Goal: Information Seeking & Learning: Learn about a topic

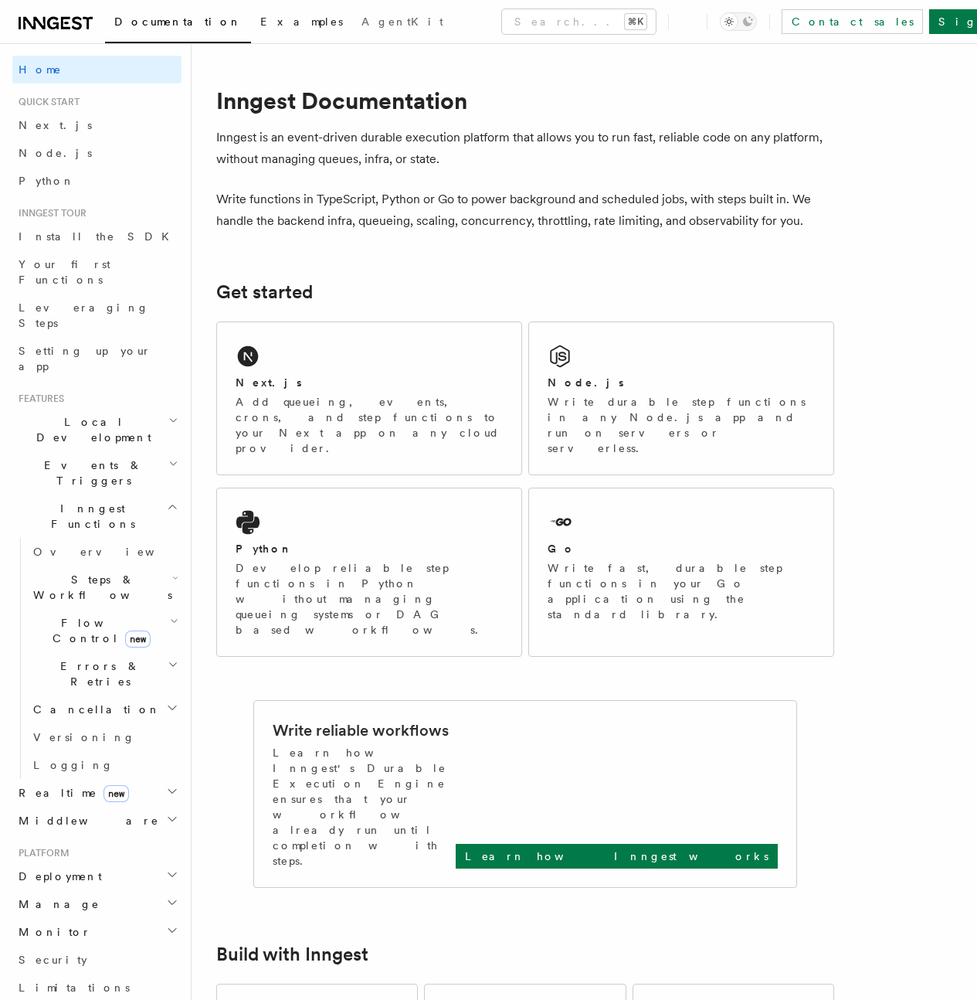
click at [260, 23] on span "Examples" at bounding box center [301, 21] width 83 height 12
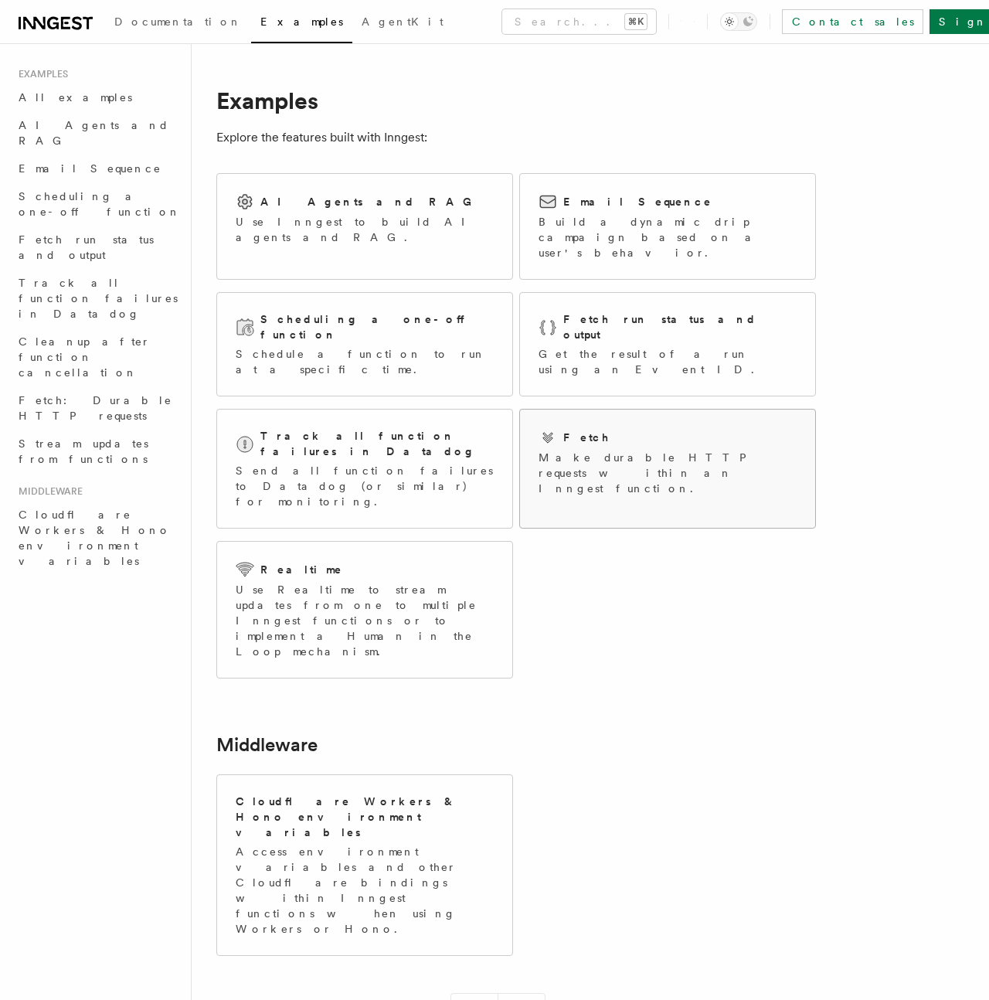
click at [623, 450] on p "Make durable HTTP requests within an Inngest function." at bounding box center [667, 473] width 258 height 46
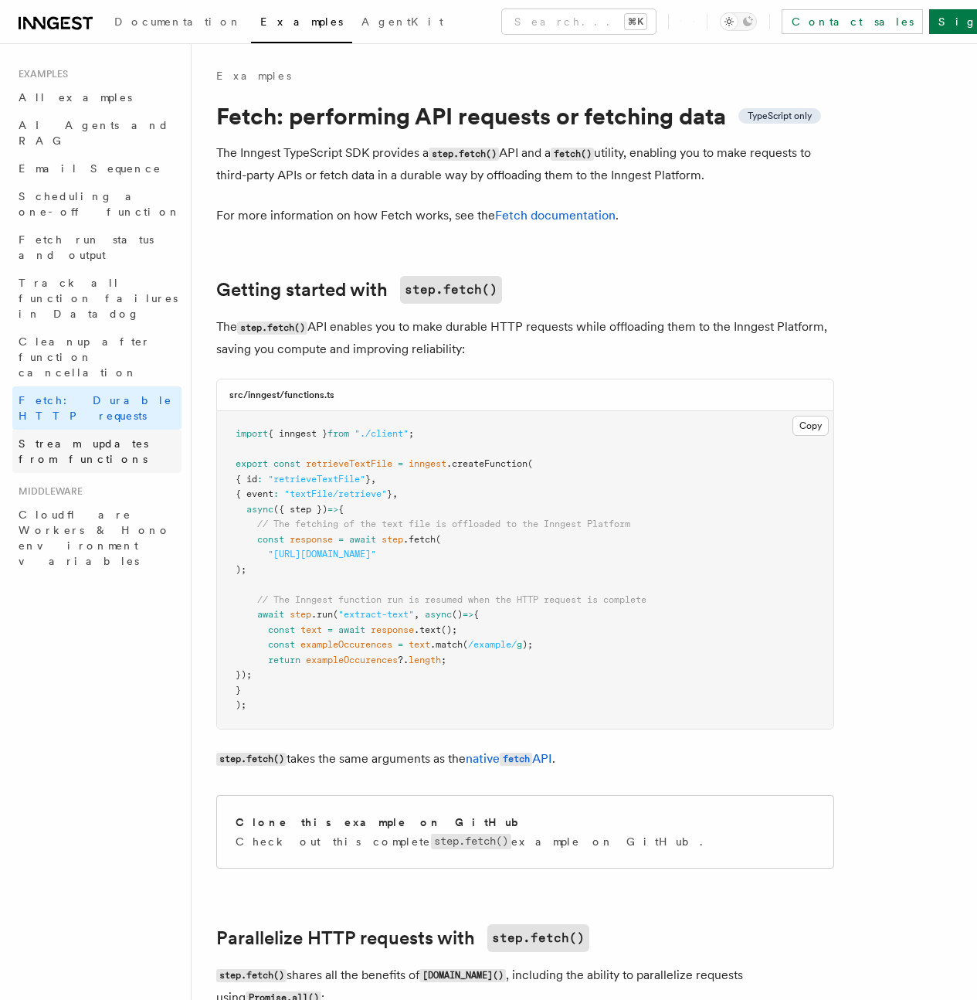
click at [100, 436] on span "Stream updates from functions" at bounding box center [100, 451] width 163 height 31
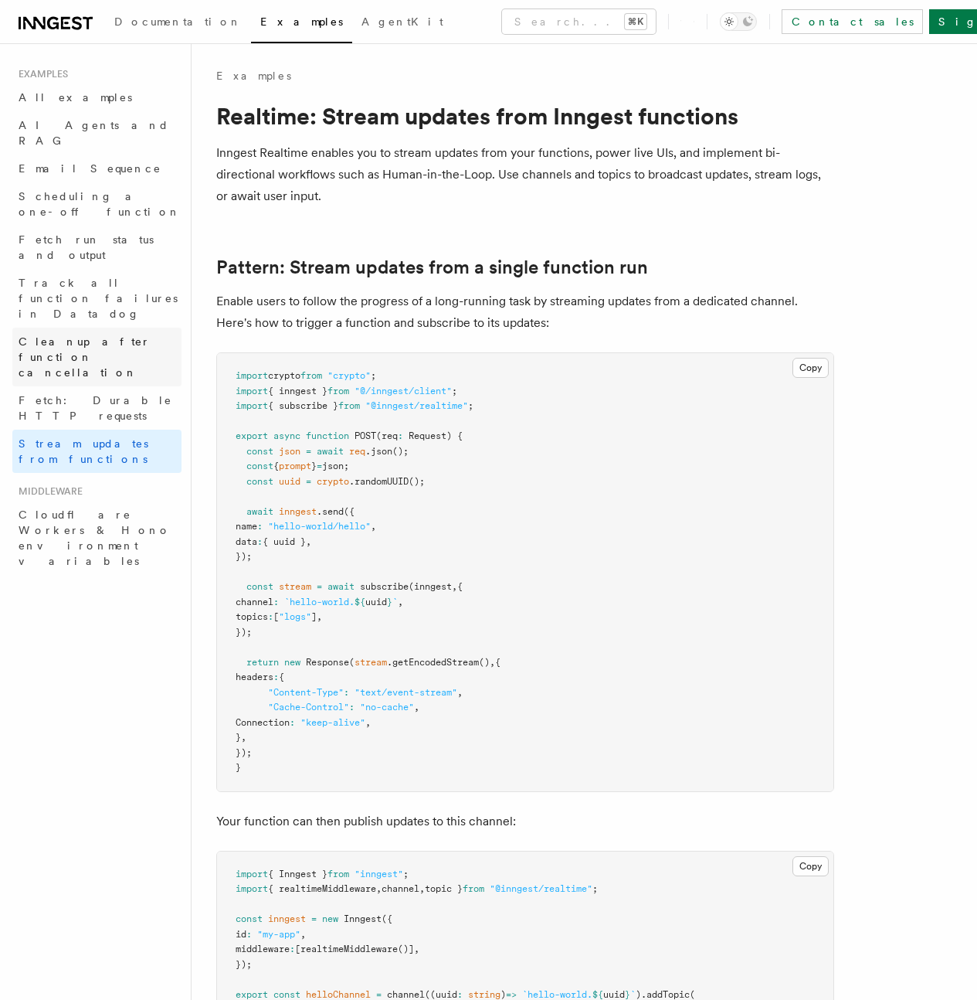
click at [97, 335] on span "Cleanup after function cancellation" at bounding box center [85, 356] width 132 height 43
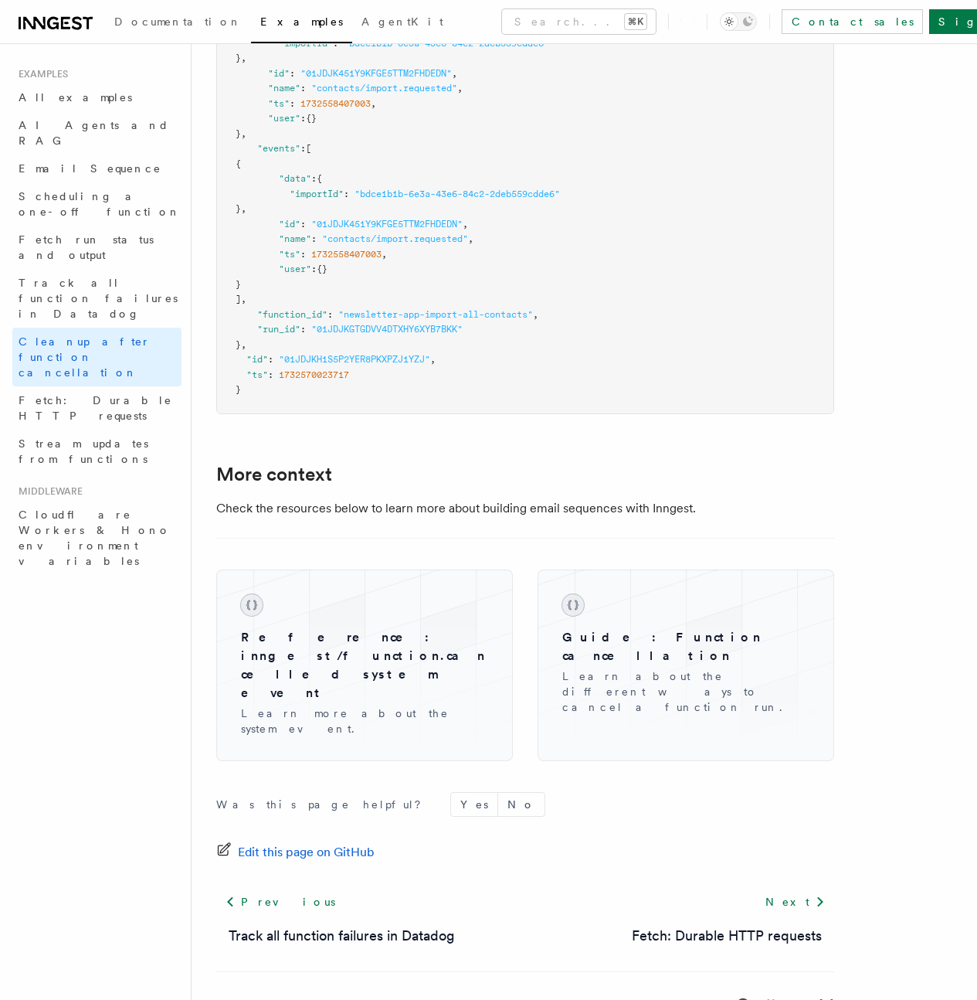
scroll to position [1145, 0]
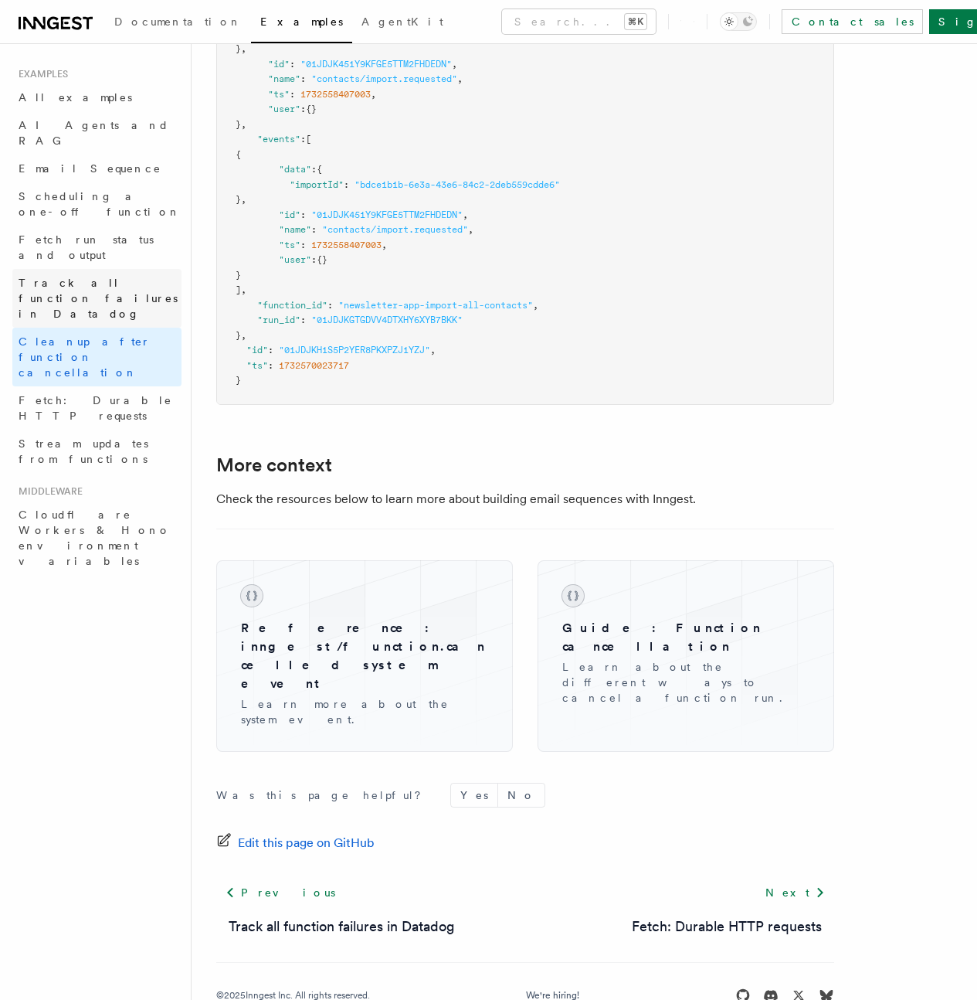
click at [109, 277] on span "Track all function failures in Datadog" at bounding box center [98, 298] width 159 height 43
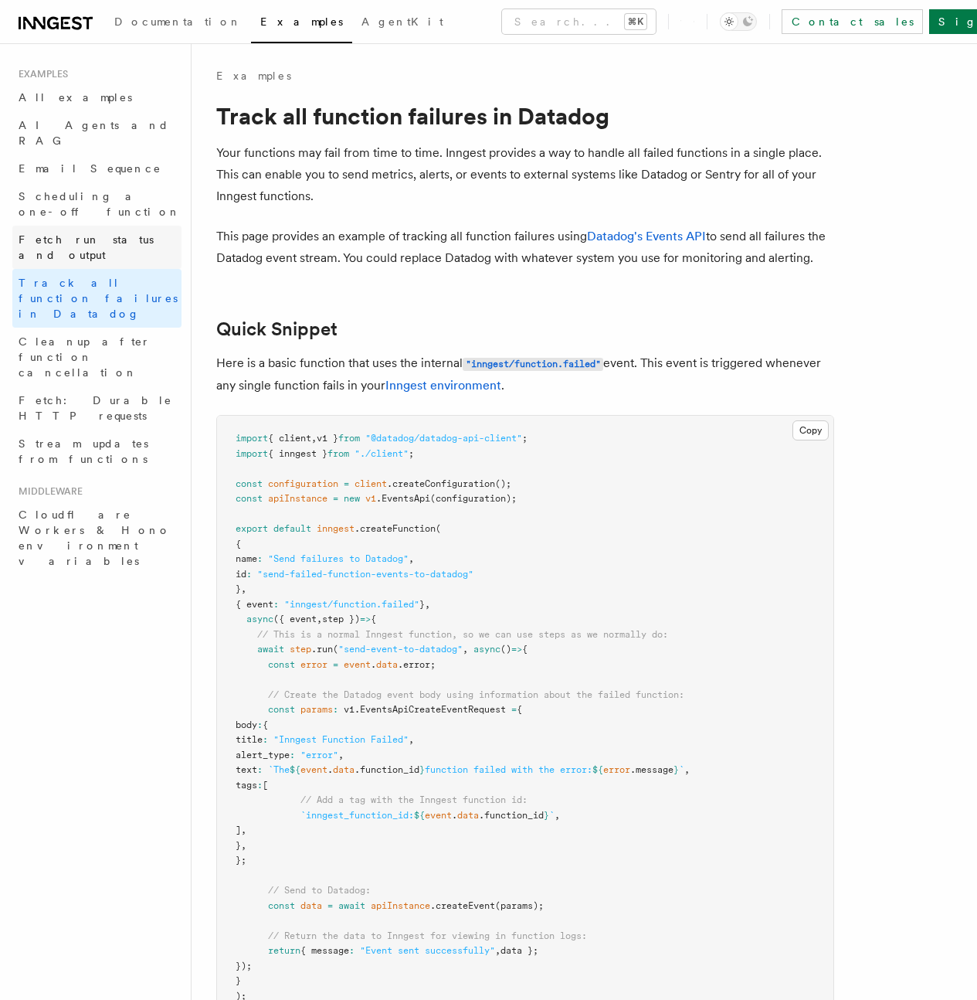
click at [106, 233] on span "Fetch run status and output" at bounding box center [86, 247] width 135 height 28
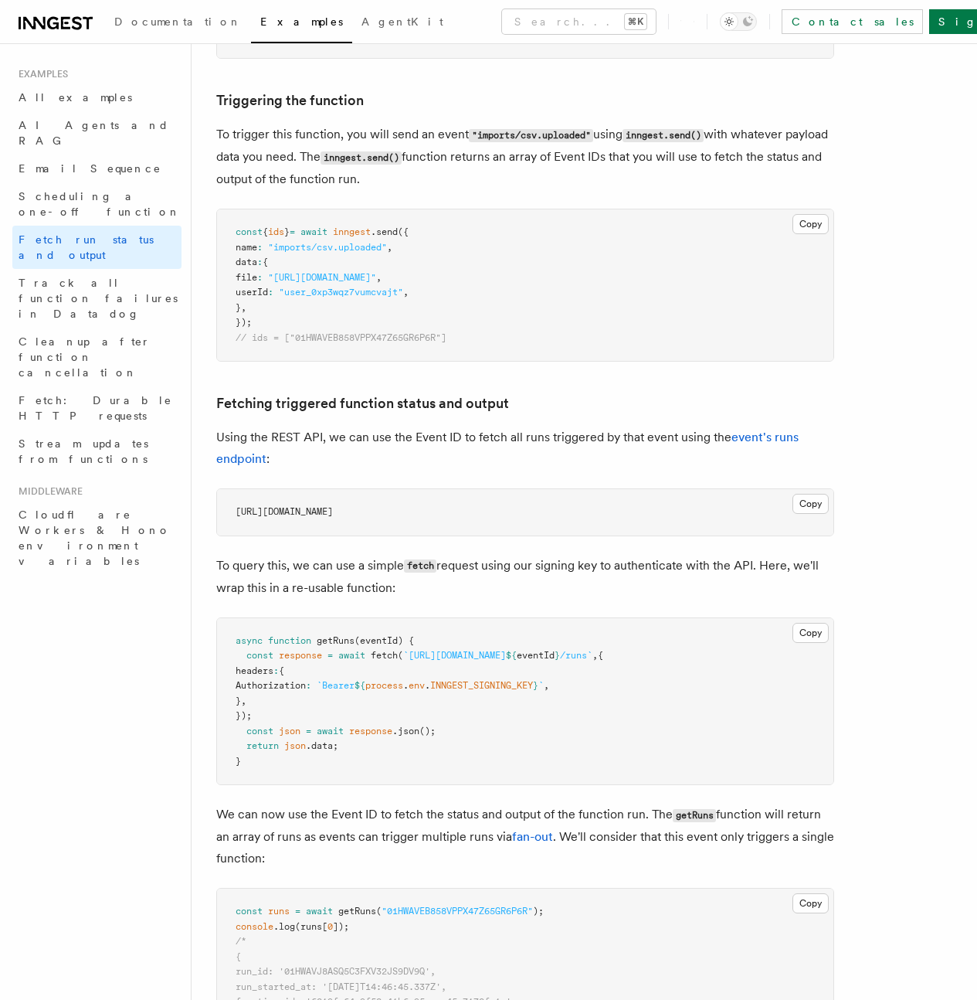
scroll to position [559, 0]
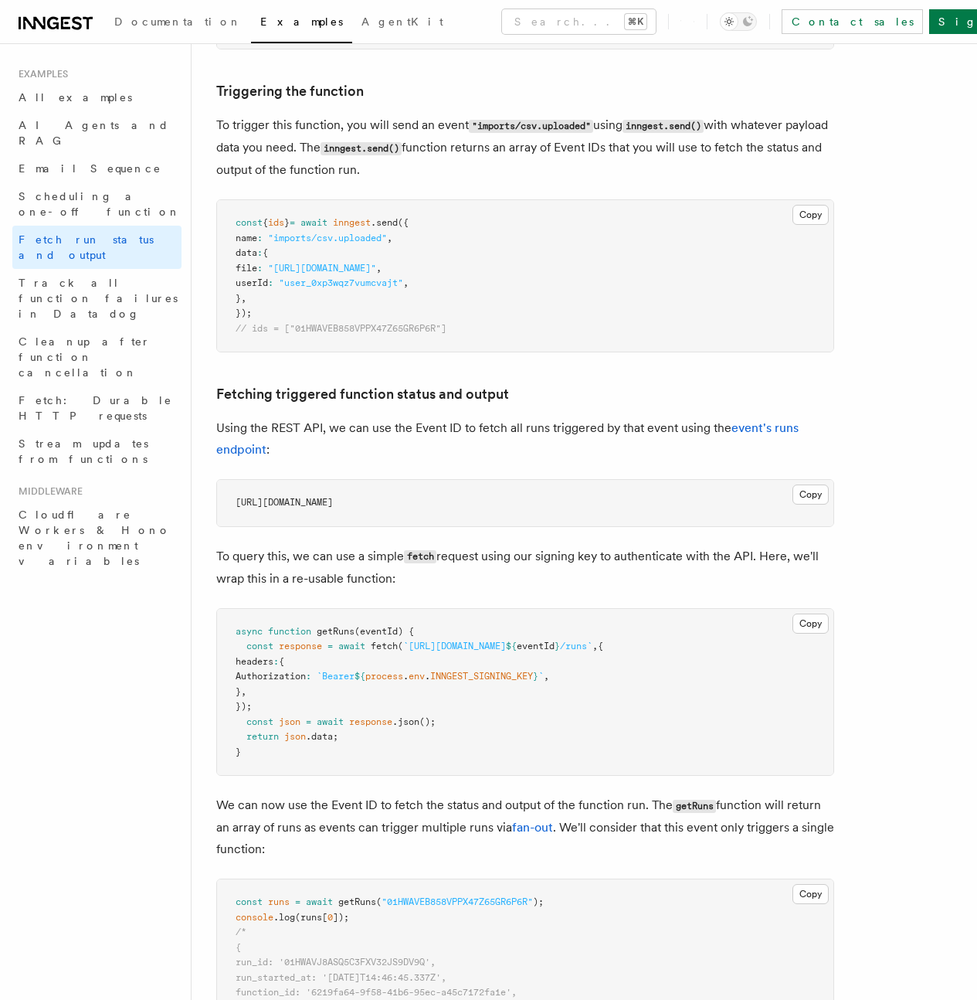
click at [0, 0] on span "Related concepts" at bounding box center [0, 0] width 0 height 0
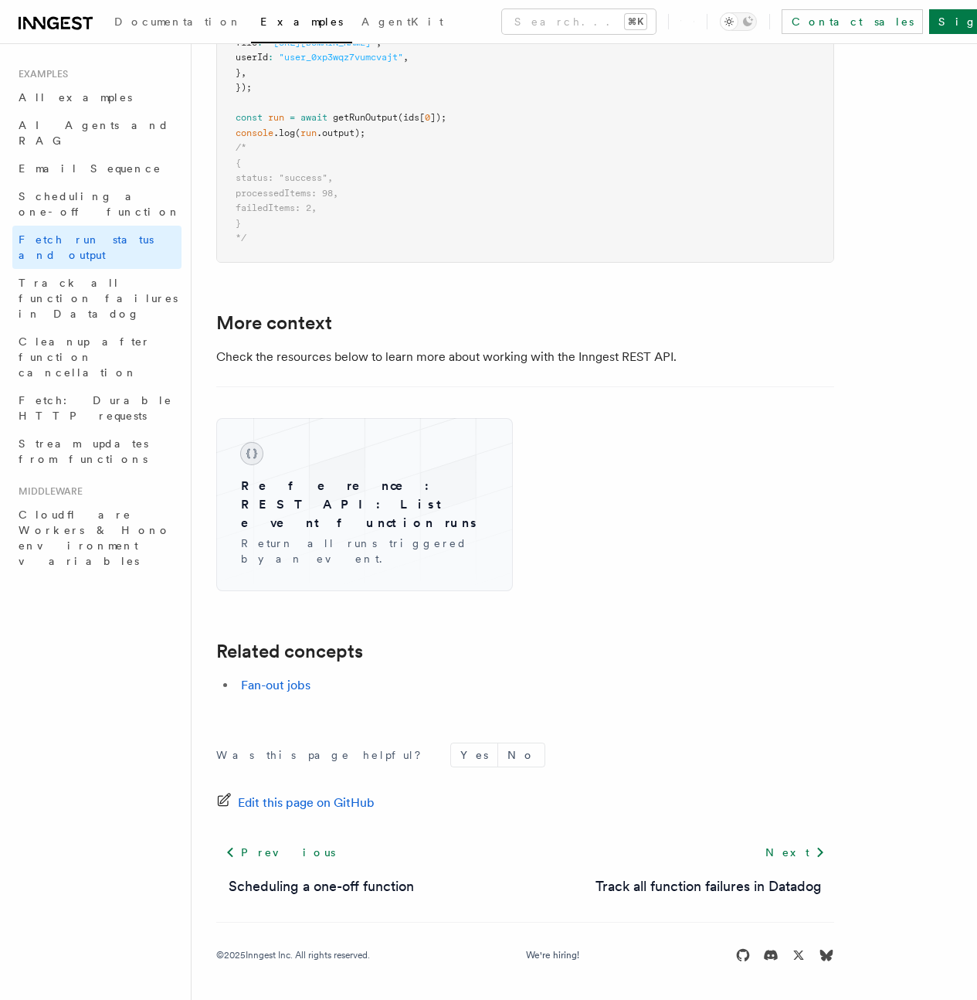
scroll to position [2199, 0]
click at [109, 190] on span "Scheduling a one-off function" at bounding box center [100, 204] width 162 height 28
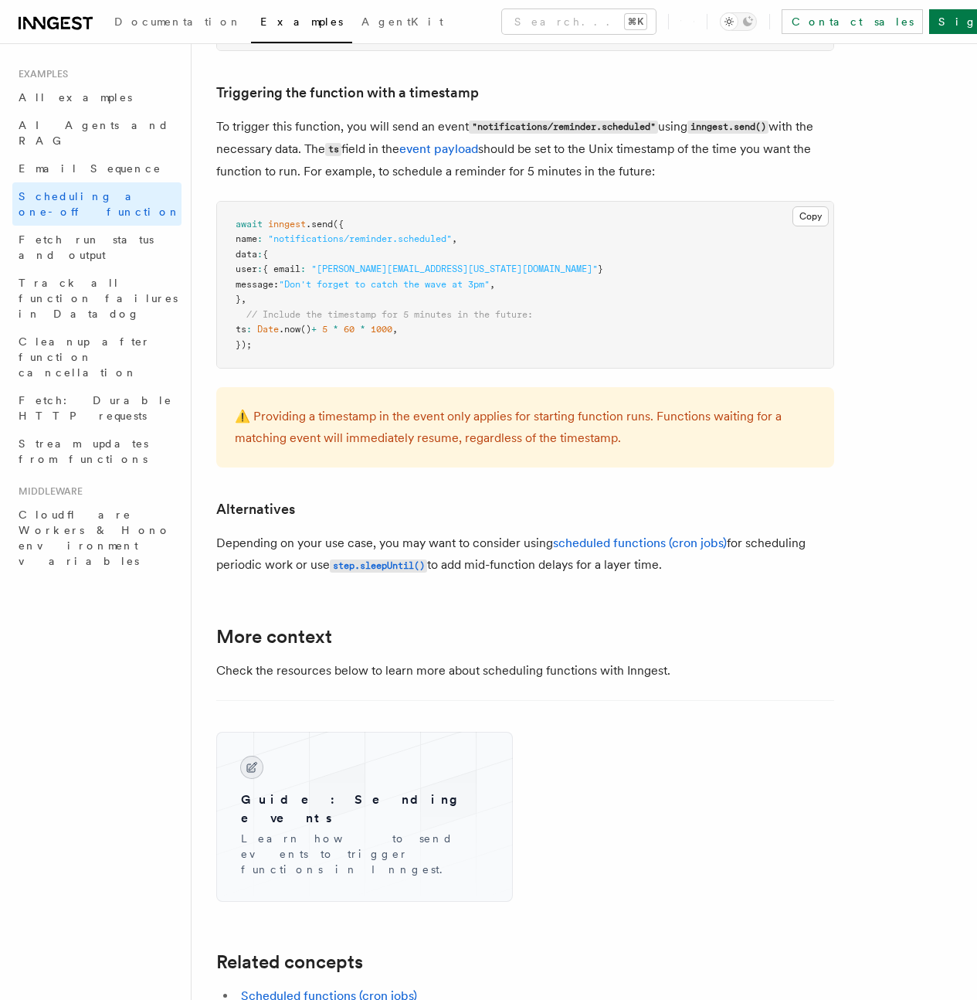
scroll to position [624, 0]
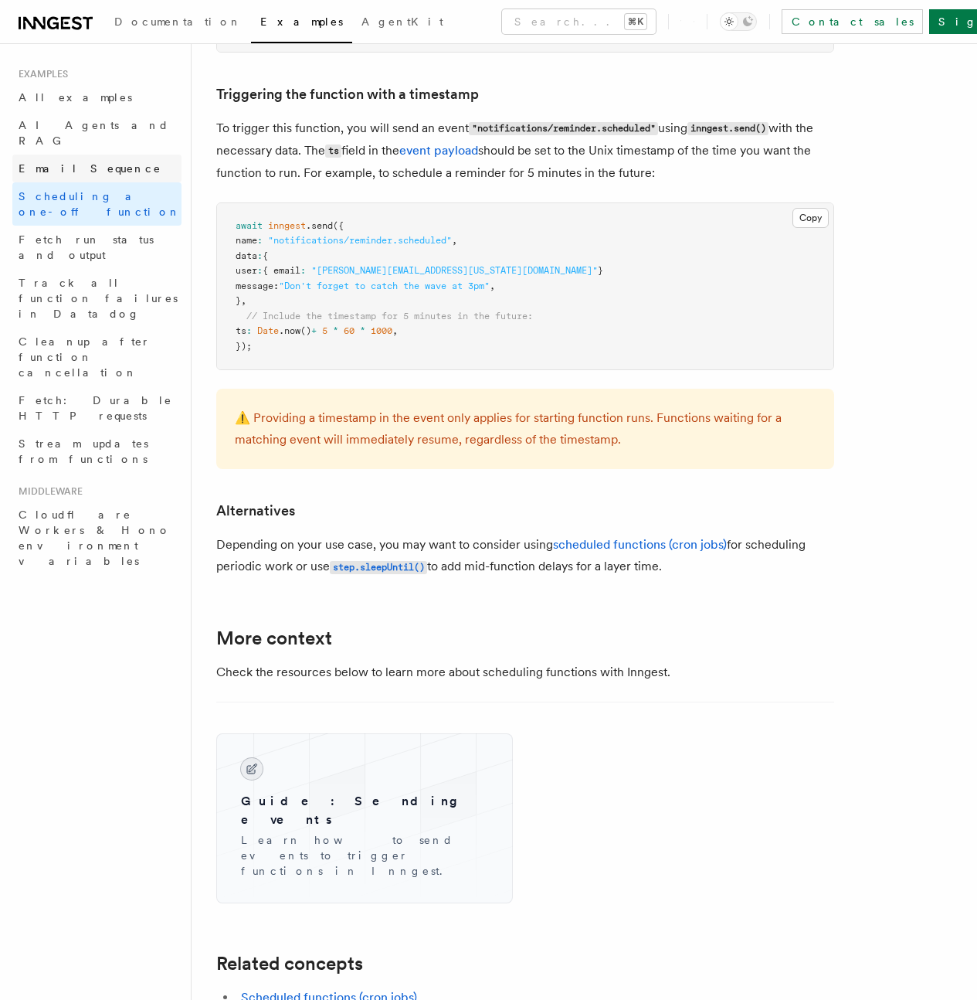
click at [109, 154] on link "Email Sequence" at bounding box center [96, 168] width 169 height 28
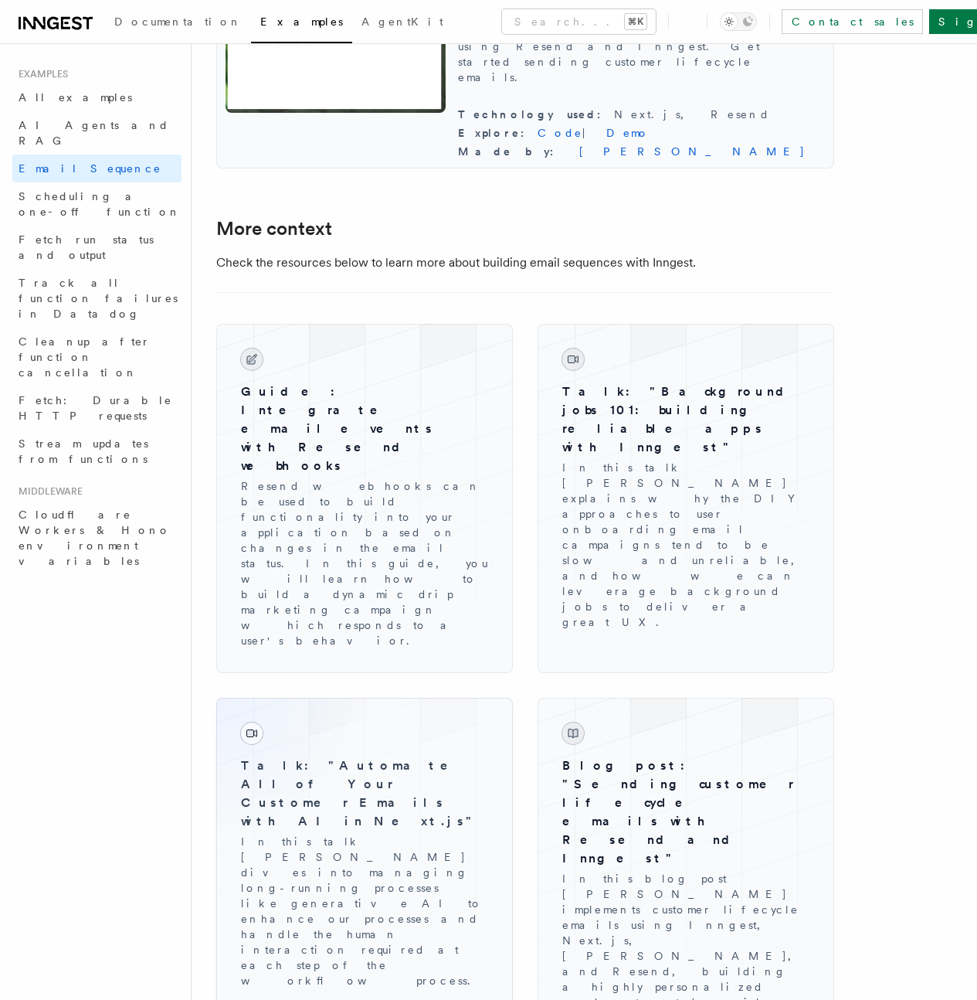
scroll to position [1815, 0]
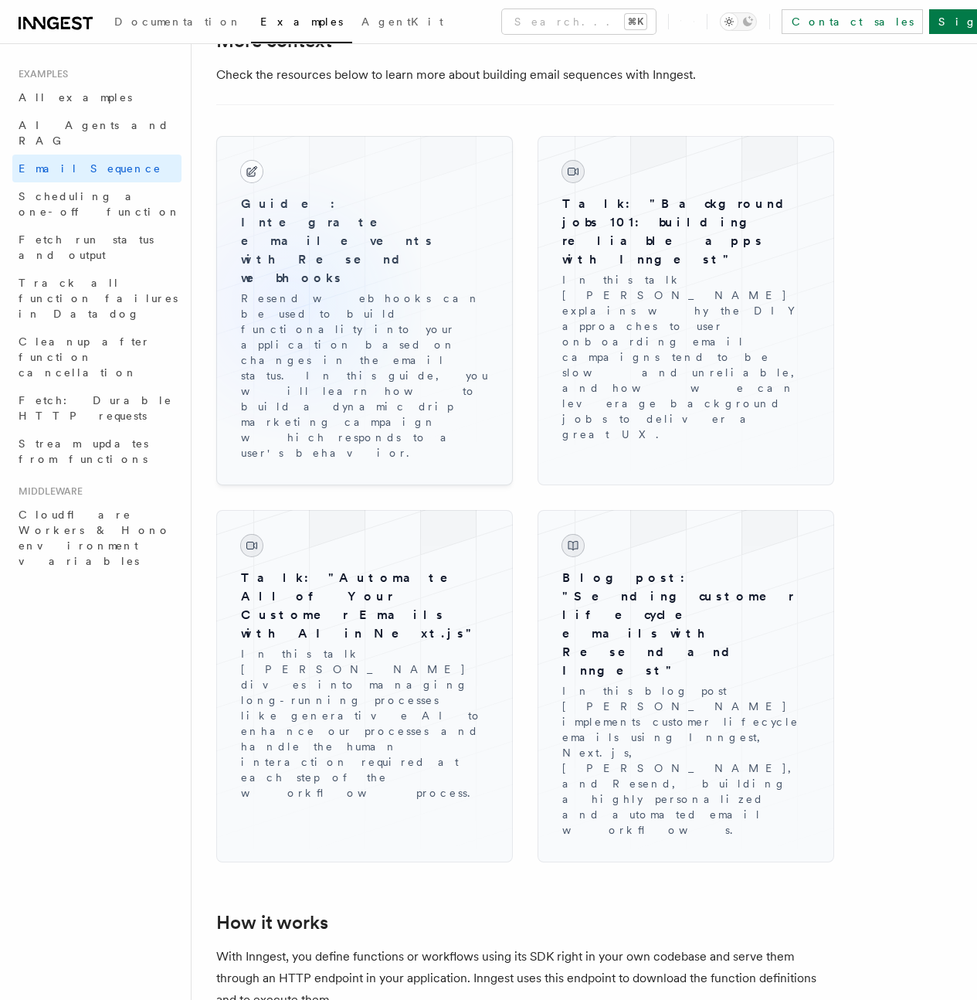
click at [290, 311] on p "Resend webhooks can be used to build functionality into your application based …" at bounding box center [364, 375] width 247 height 170
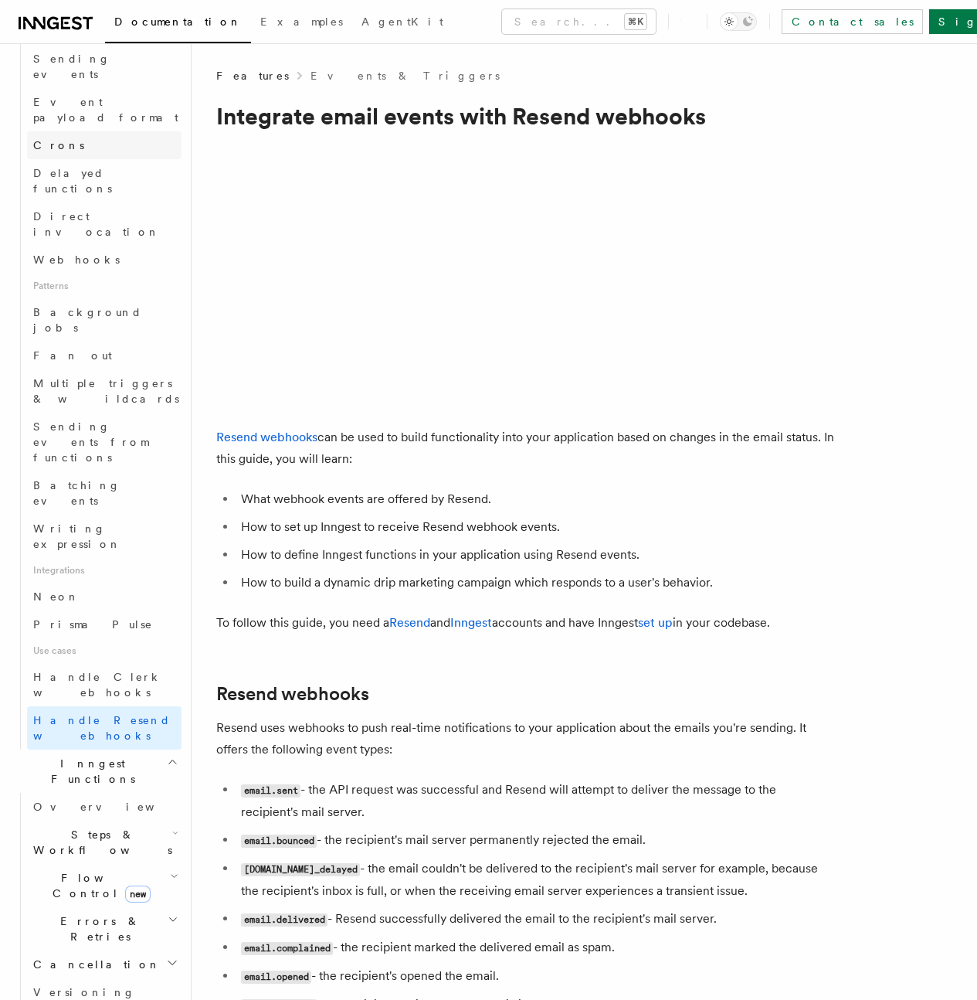
scroll to position [494, 0]
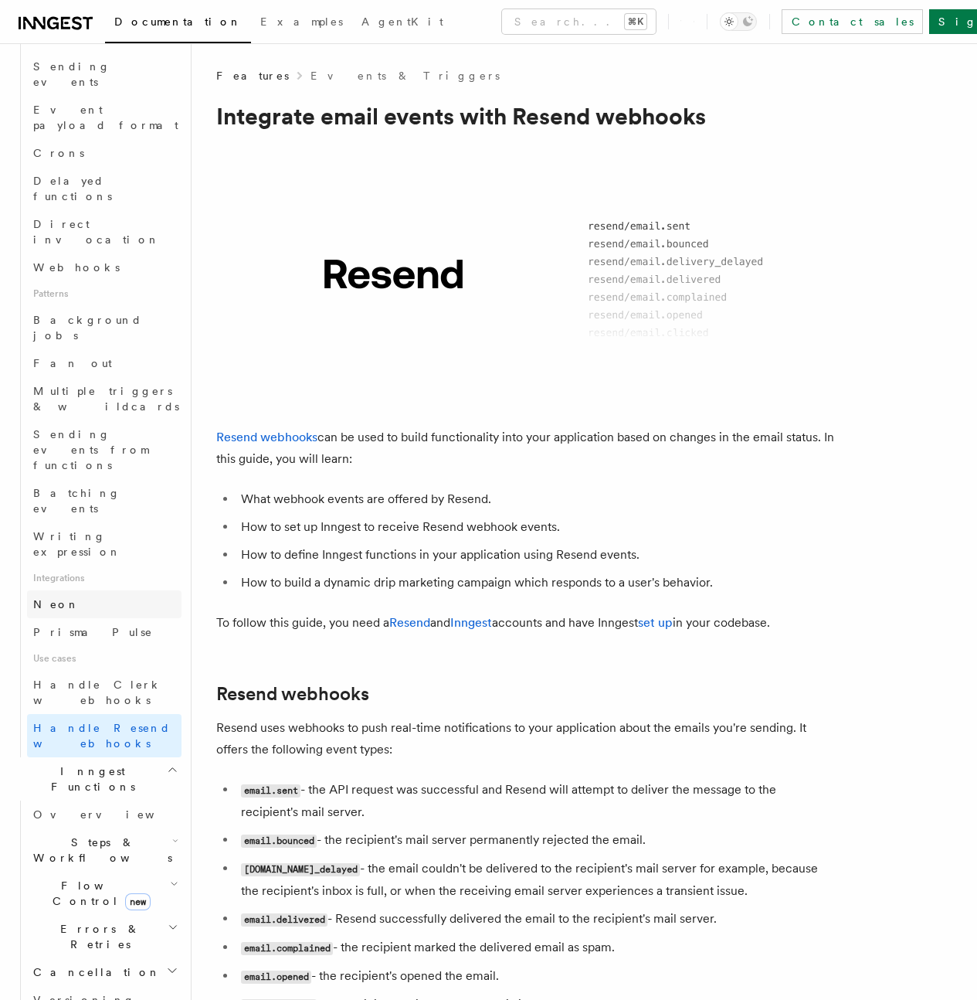
click at [89, 590] on link "Neon" at bounding box center [104, 604] width 154 height 28
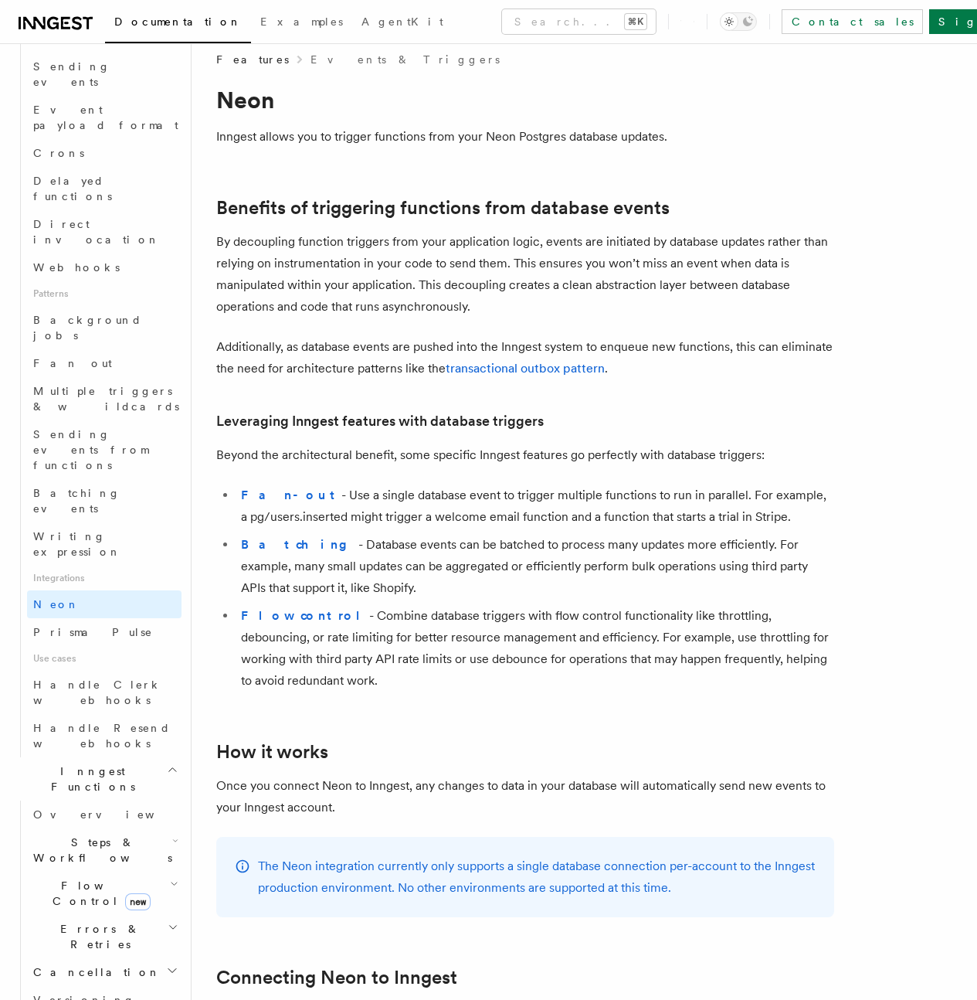
scroll to position [18, 0]
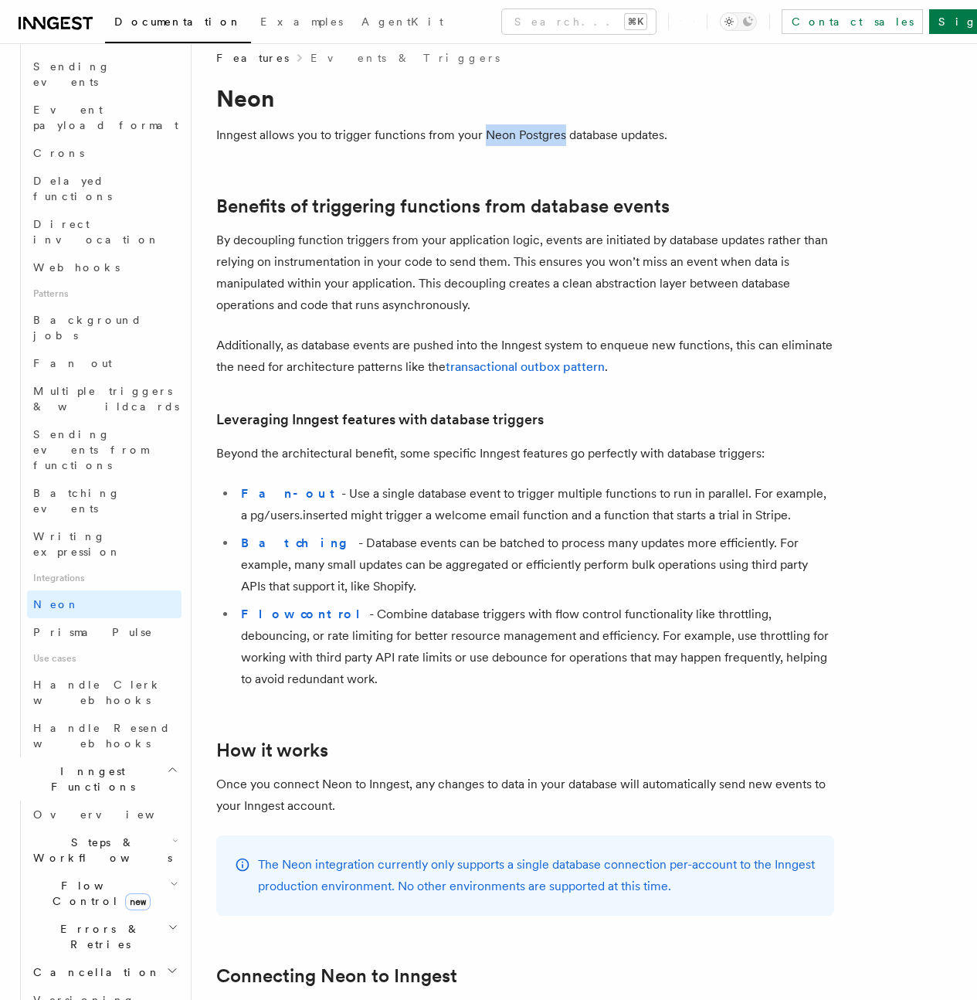
drag, startPoint x: 484, startPoint y: 136, endPoint x: 561, endPoint y: 137, distance: 76.5
click at [561, 137] on p "Inngest allows you to trigger functions from your Neon Postgres database update…" at bounding box center [525, 135] width 618 height 22
click at [73, 618] on link "Prisma Pulse" at bounding box center [104, 632] width 154 height 28
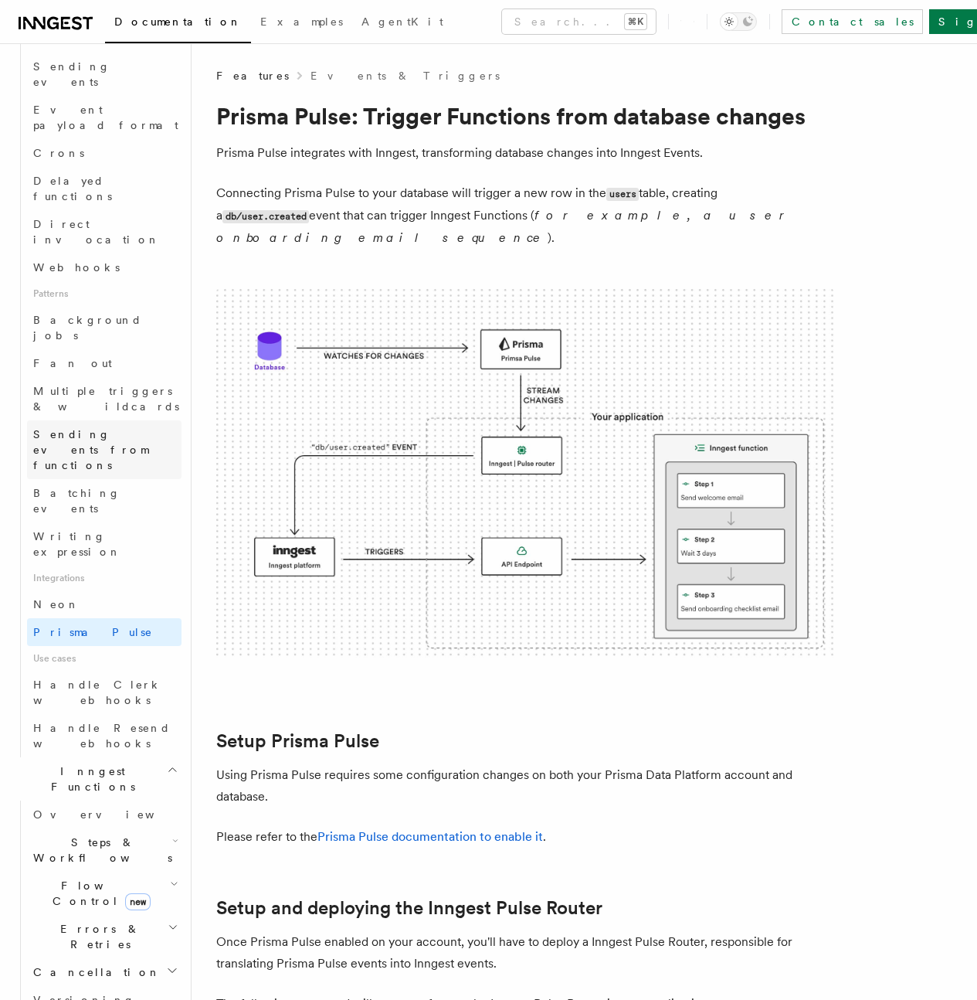
click at [82, 426] on span "Sending events from functions" at bounding box center [107, 449] width 148 height 46
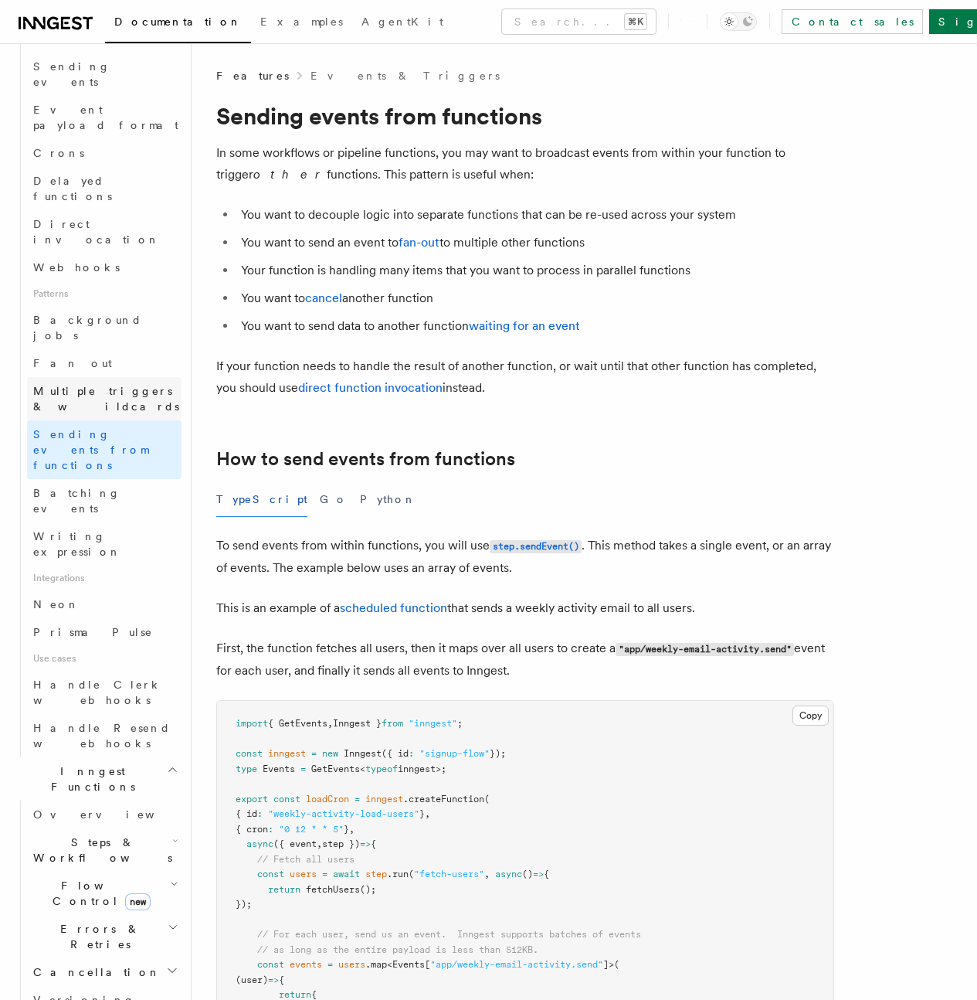
click at [92, 383] on span "Multiple triggers & wildcards" at bounding box center [107, 398] width 148 height 31
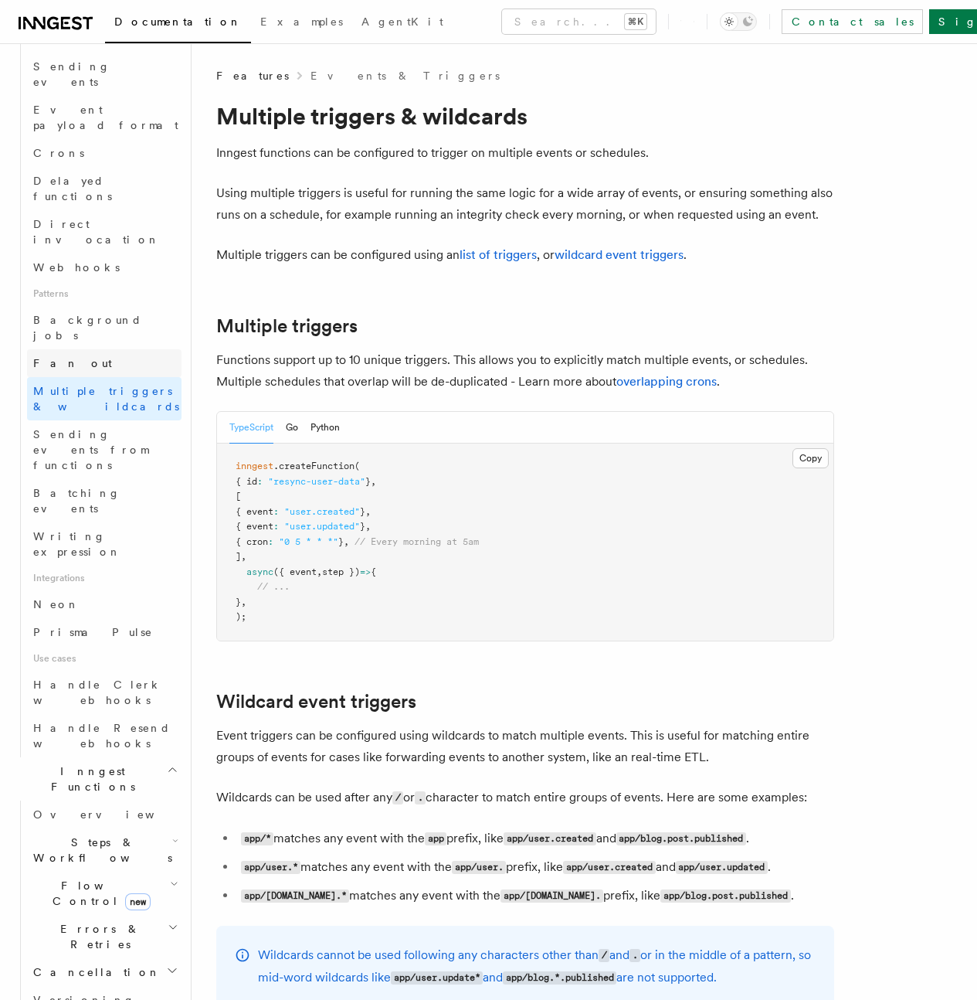
click at [90, 349] on link "Fan out" at bounding box center [104, 363] width 154 height 28
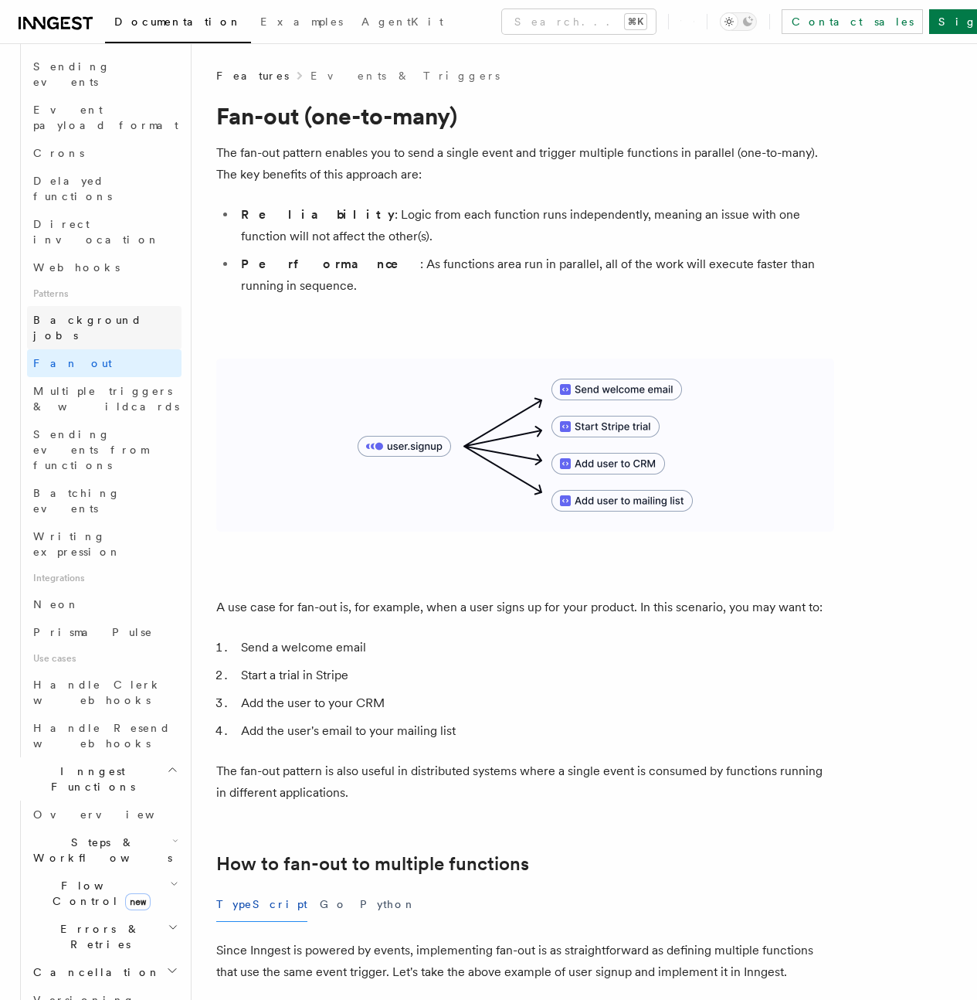
click at [90, 314] on span "Background jobs" at bounding box center [87, 328] width 109 height 28
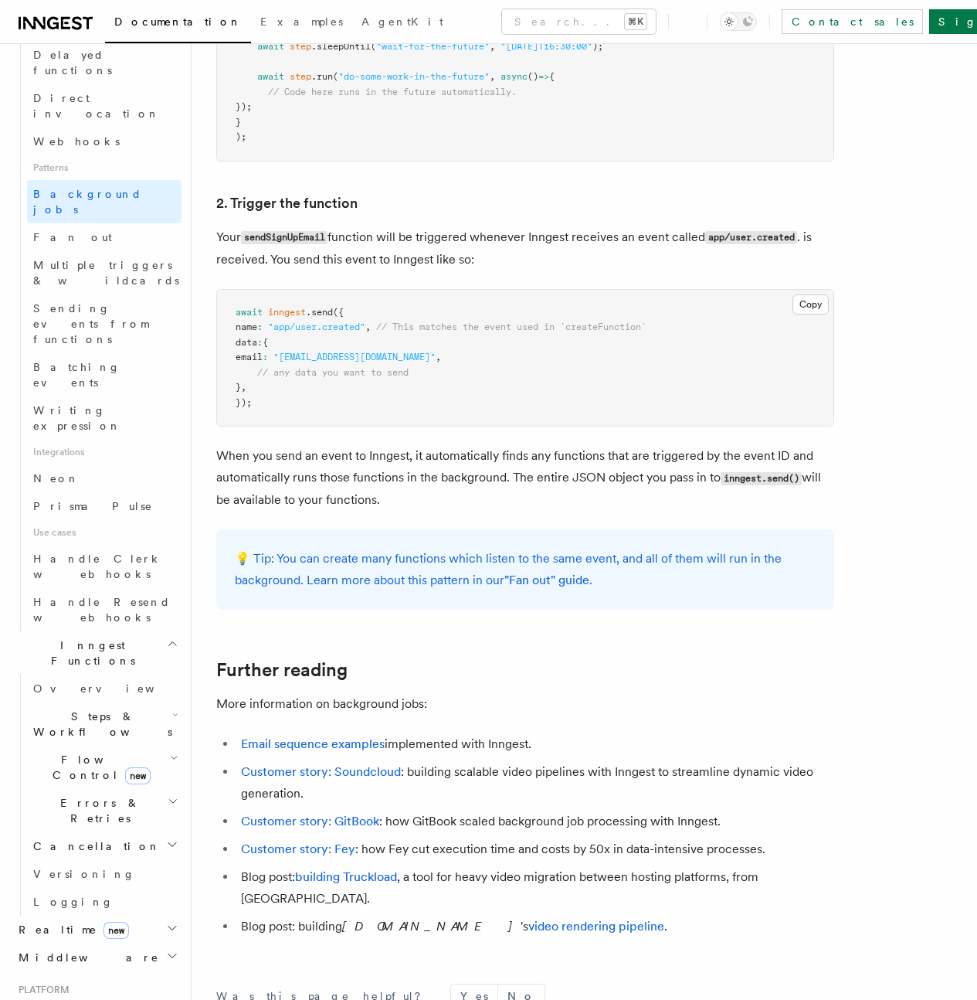
scroll to position [684, 0]
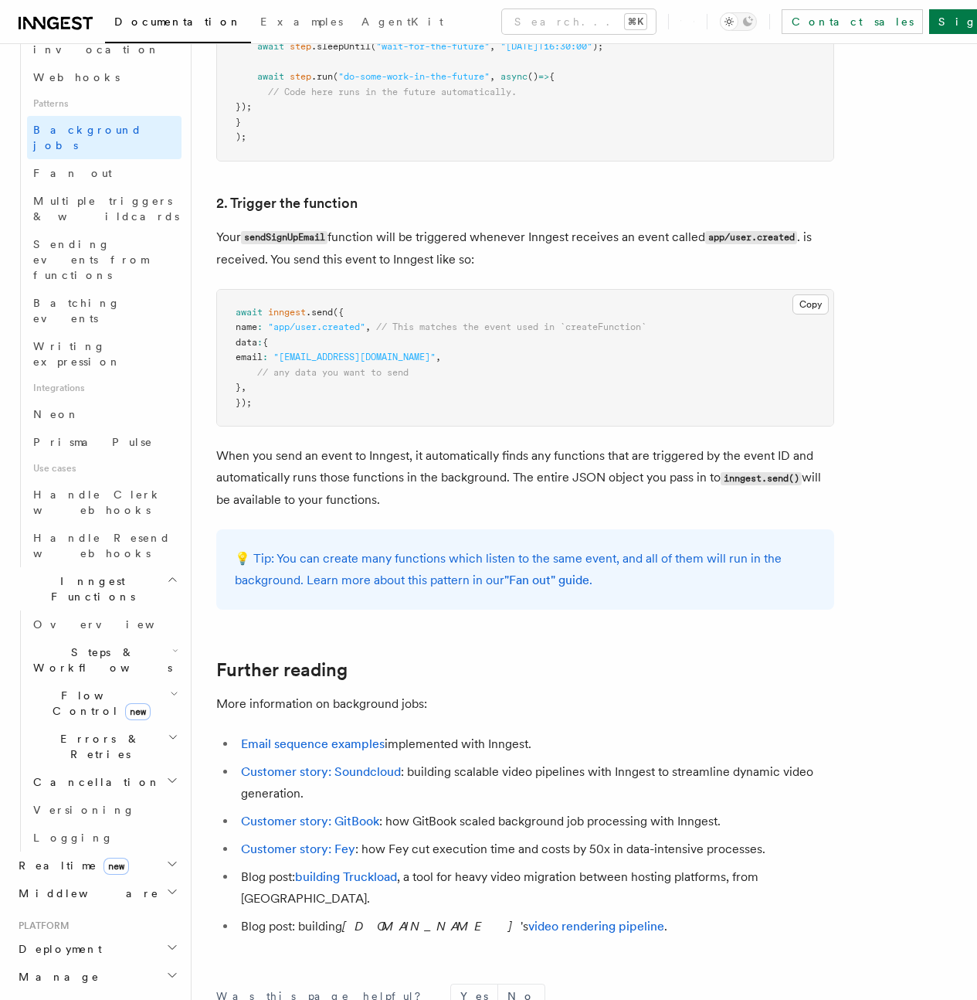
click at [89, 687] on span "Flow Control new" at bounding box center [98, 702] width 143 height 31
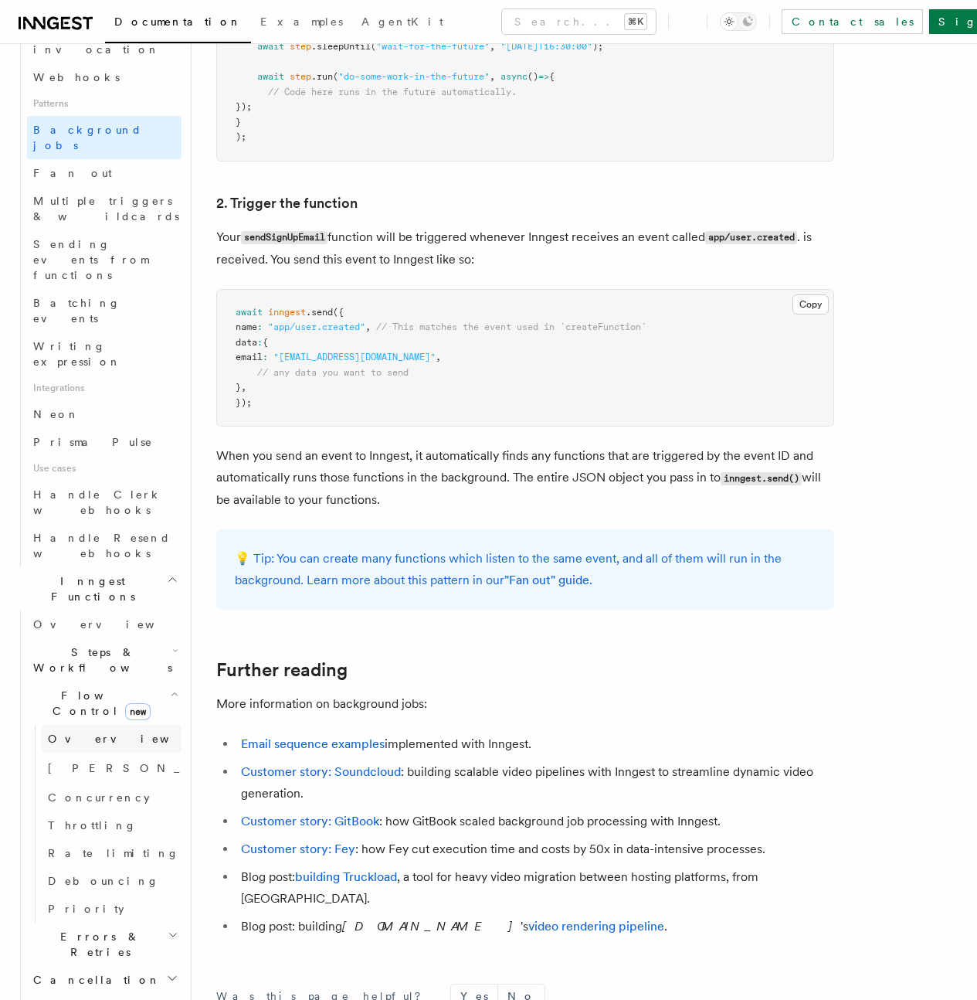
click at [83, 732] on span "Overview" at bounding box center [127, 738] width 159 height 12
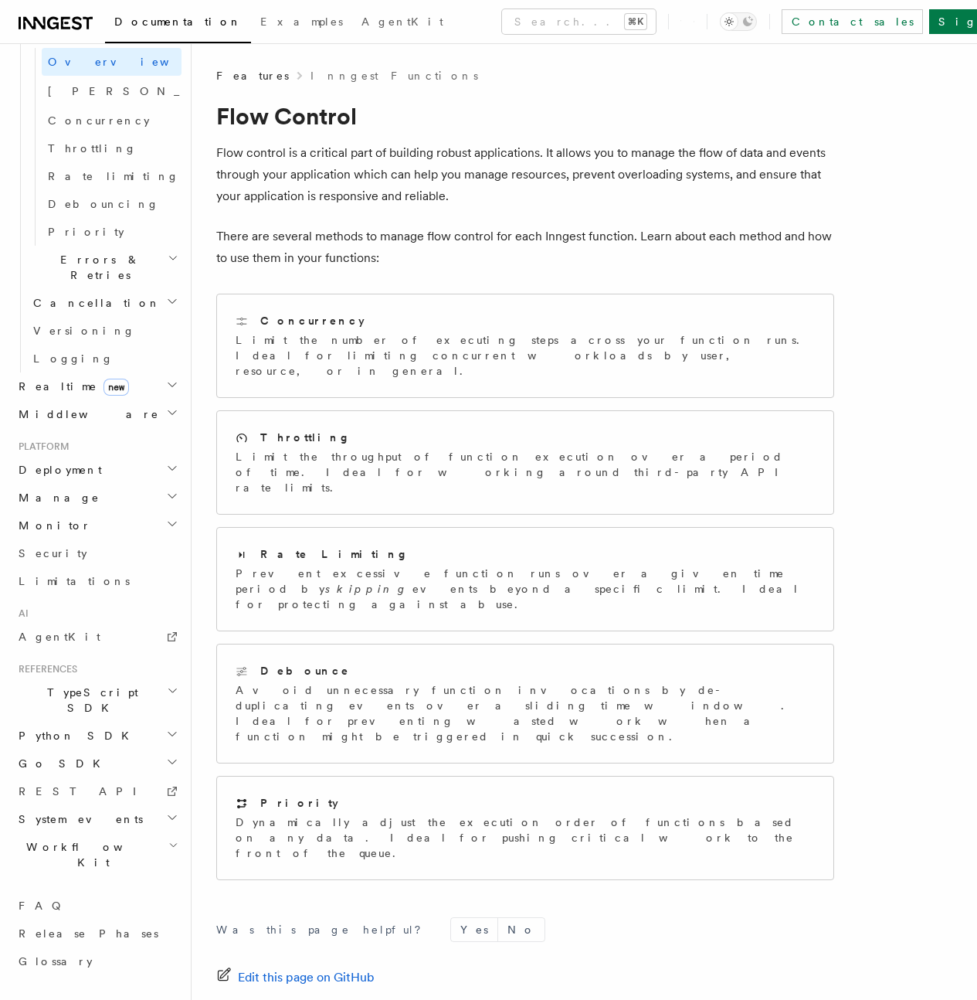
scroll to position [434, 0]
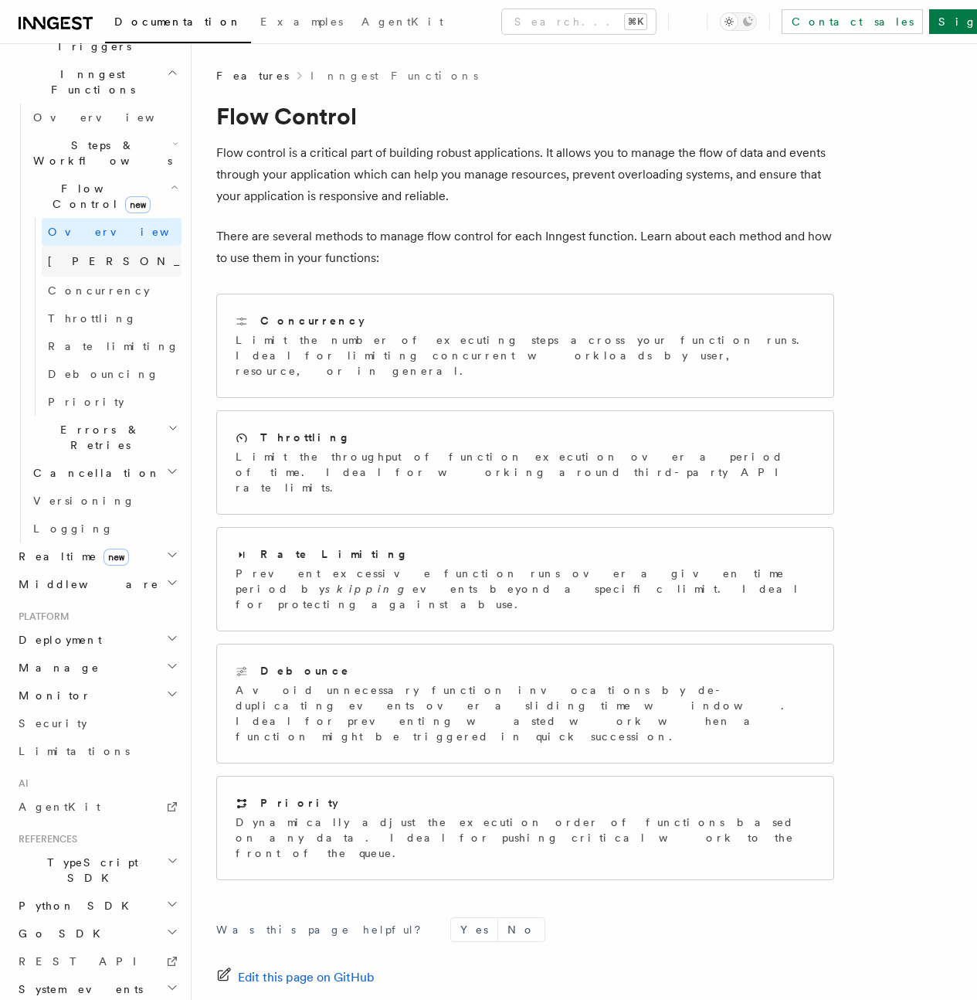
click at [85, 255] on span "[PERSON_NAME]" at bounding box center [161, 261] width 226 height 12
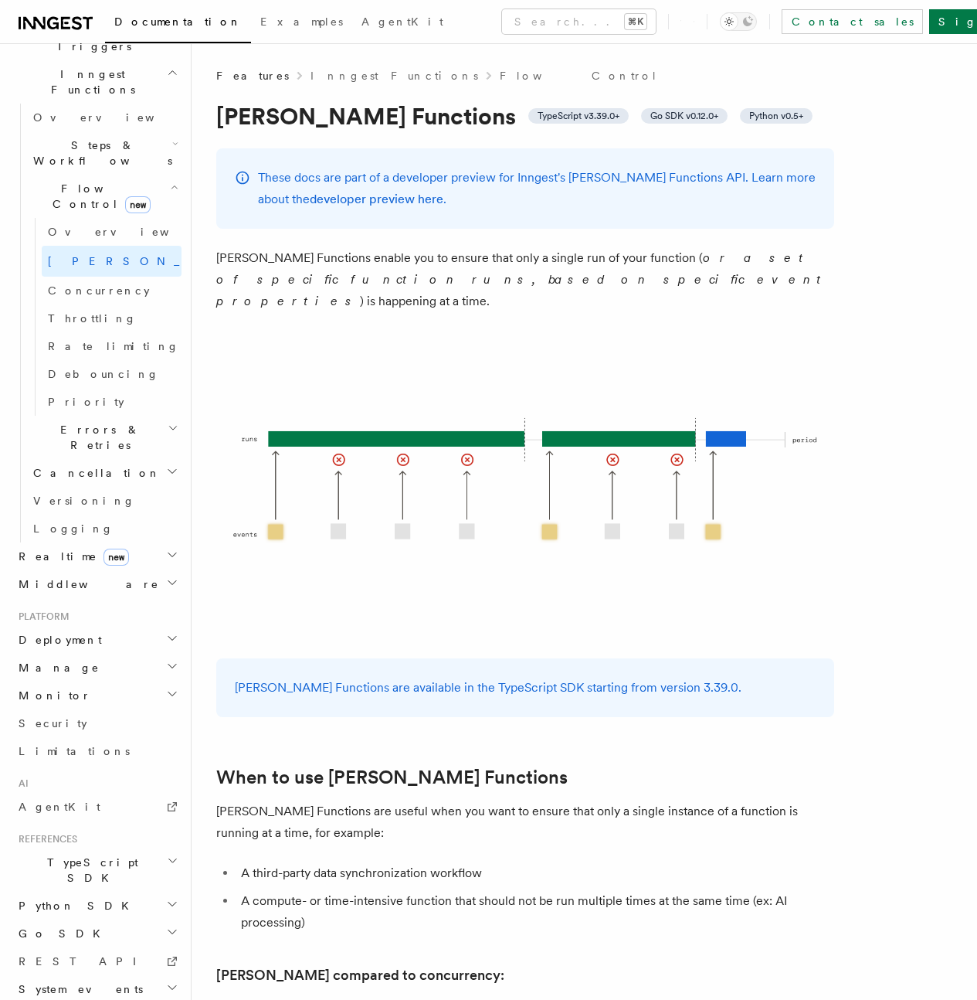
click at [111, 542] on h2 "Realtime new" at bounding box center [96, 556] width 169 height 28
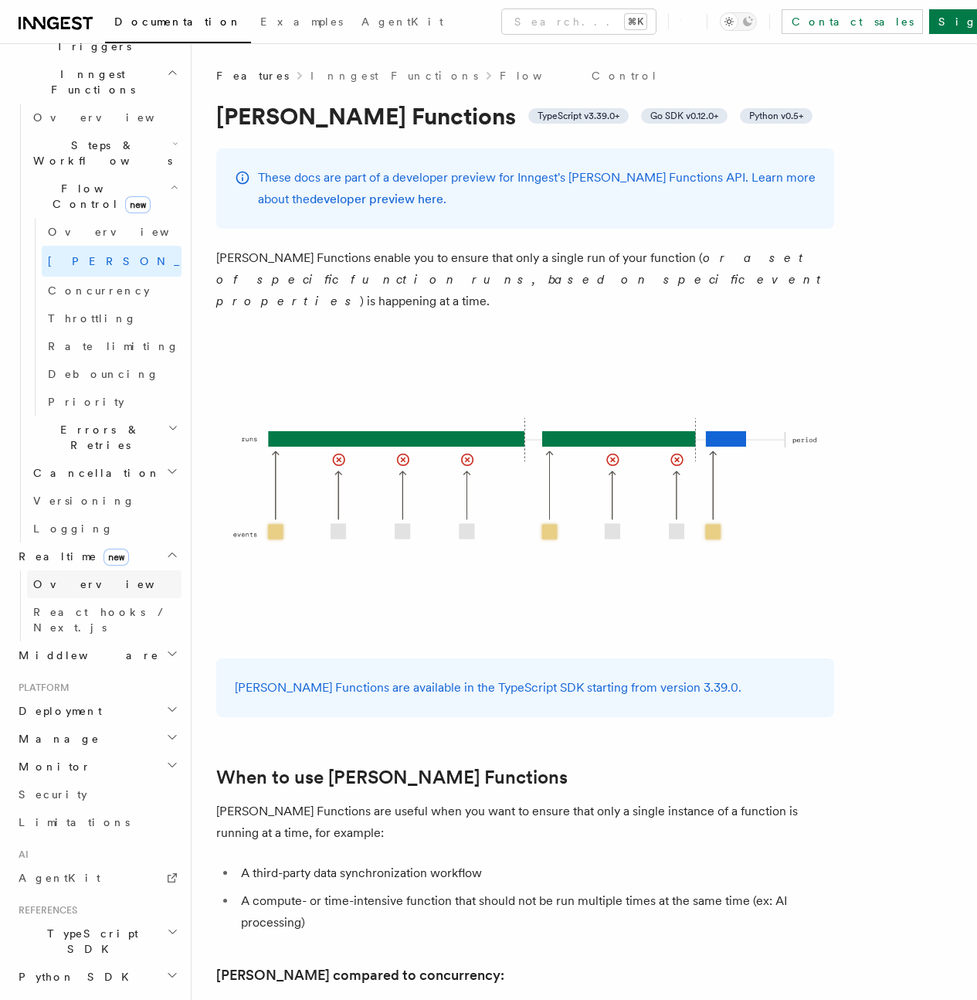
click at [104, 570] on link "Overview" at bounding box center [104, 584] width 154 height 28
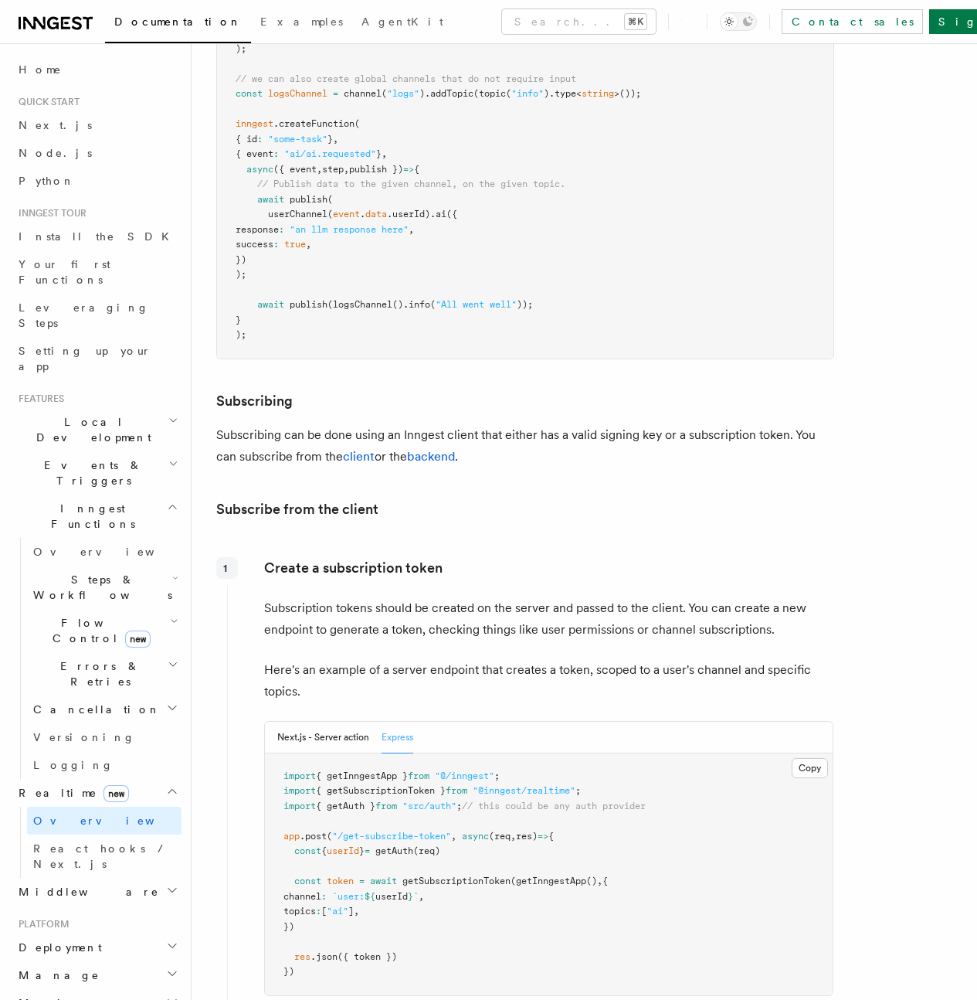
scroll to position [1390, 0]
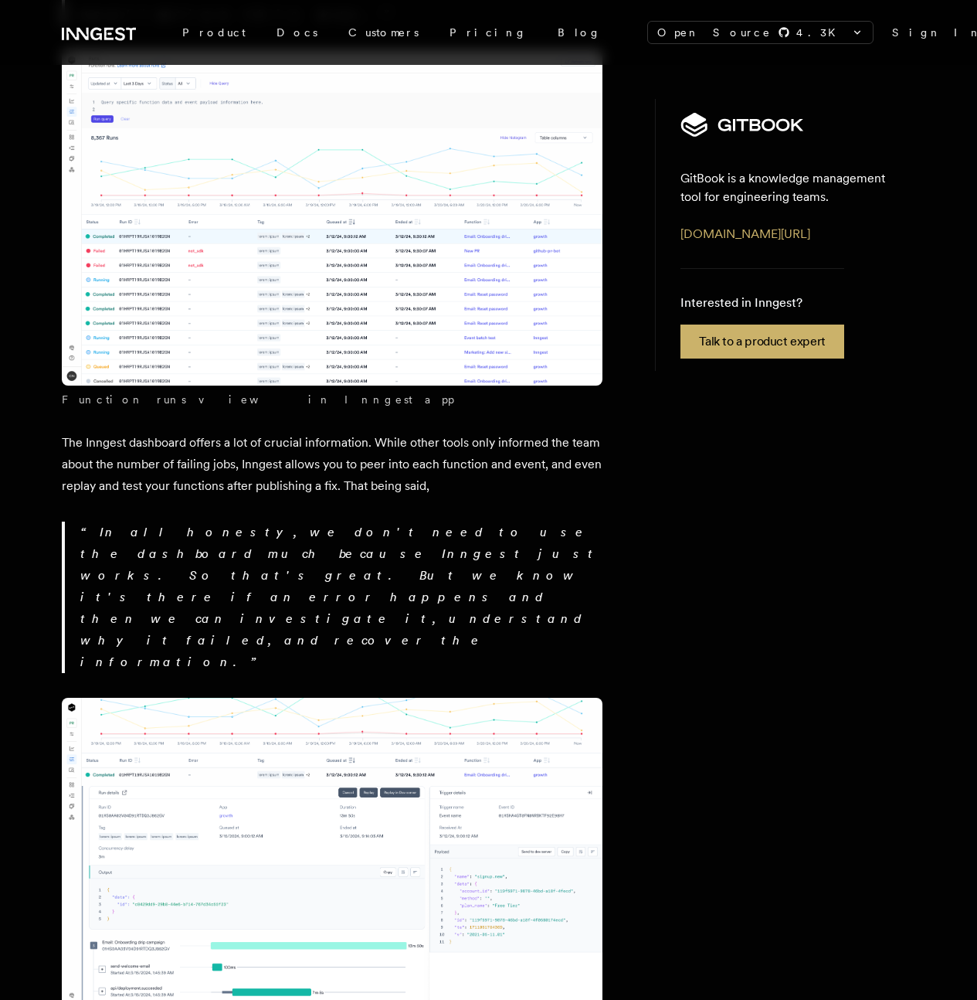
scroll to position [4117, 0]
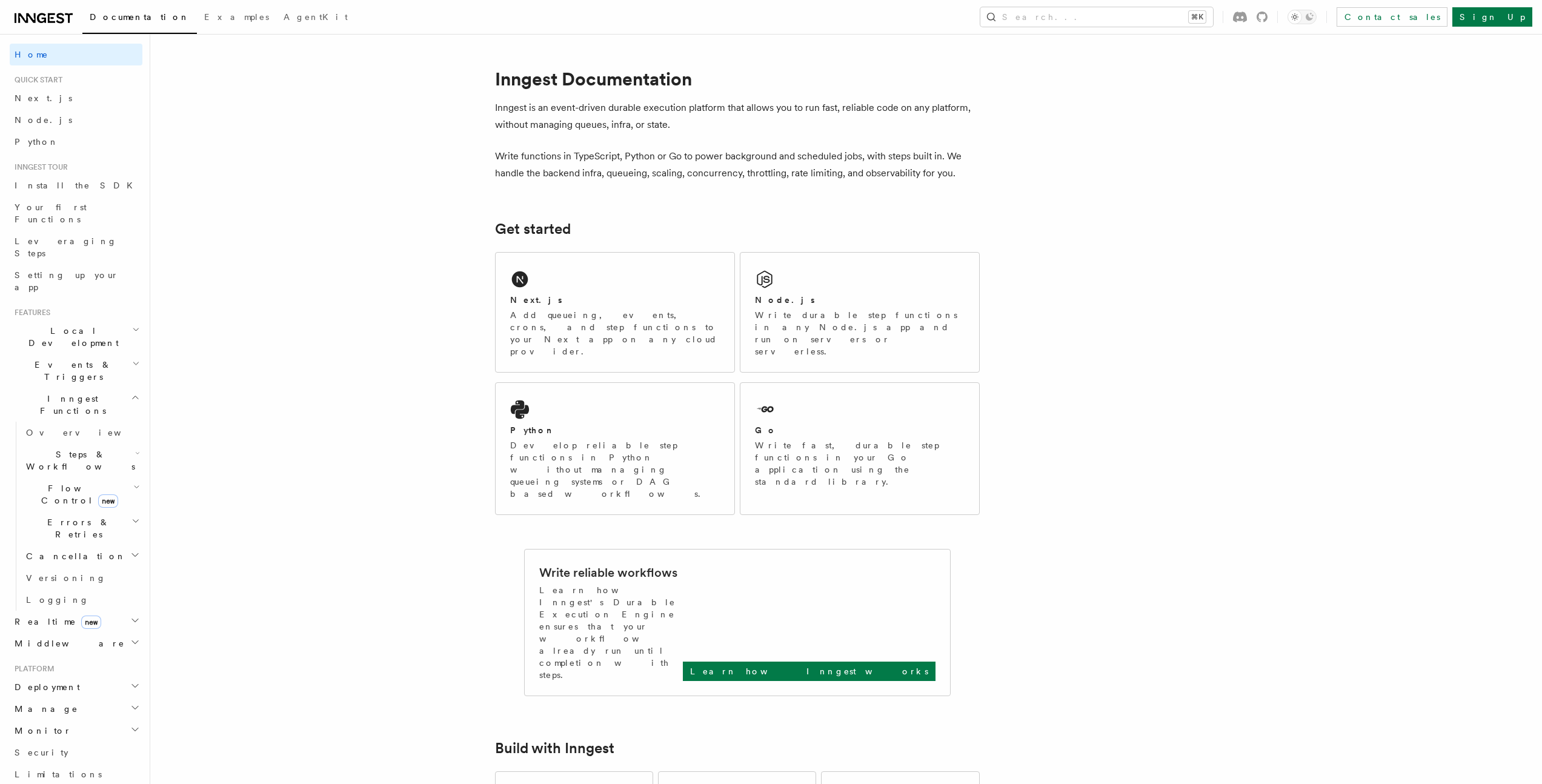
click at [67, 358] on span "Events & Triggers" at bounding box center [71, 370] width 122 height 24
click at [59, 518] on span "Webhooks" at bounding box center [60, 523] width 68 height 9
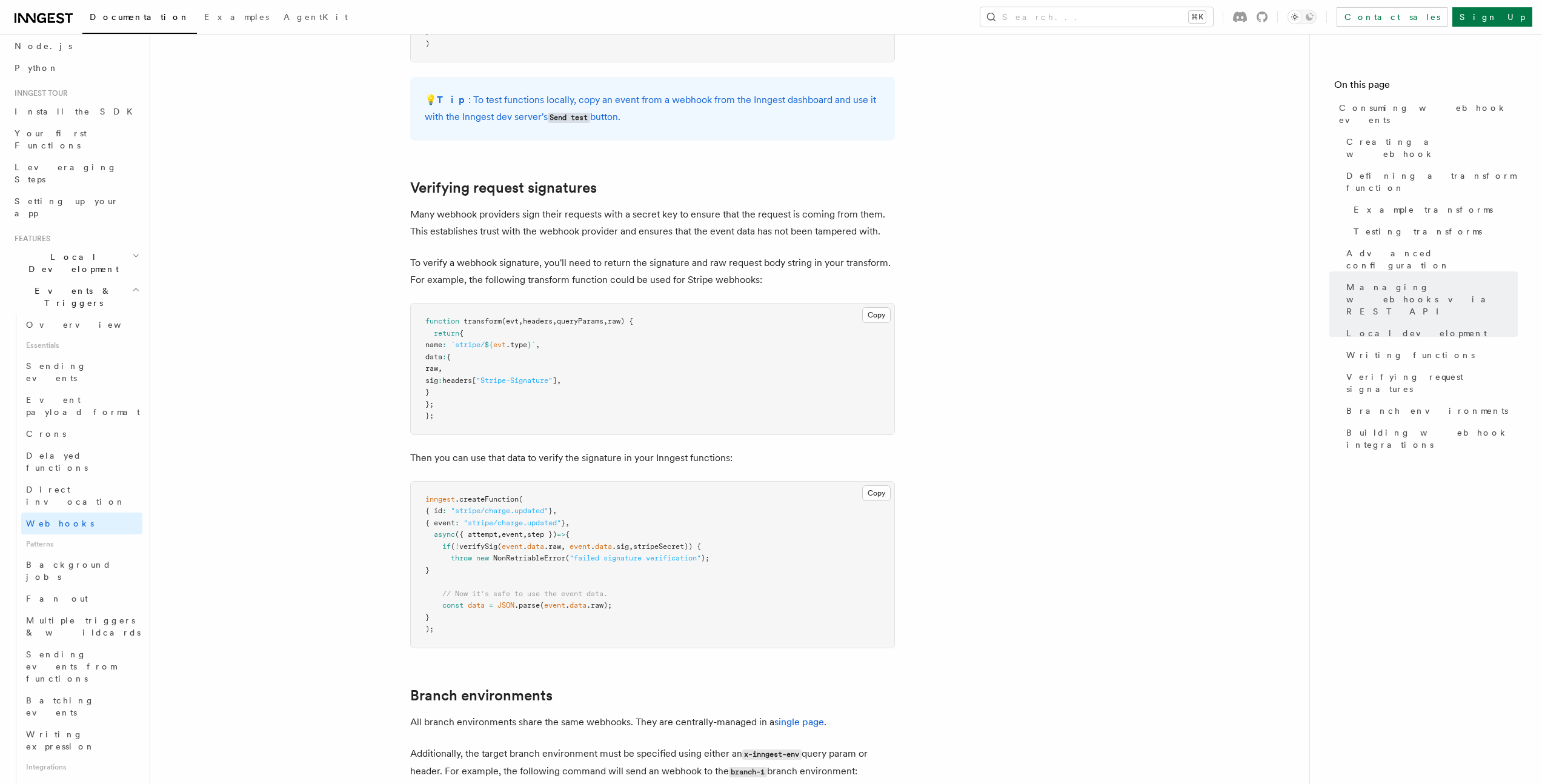
scroll to position [3484, 0]
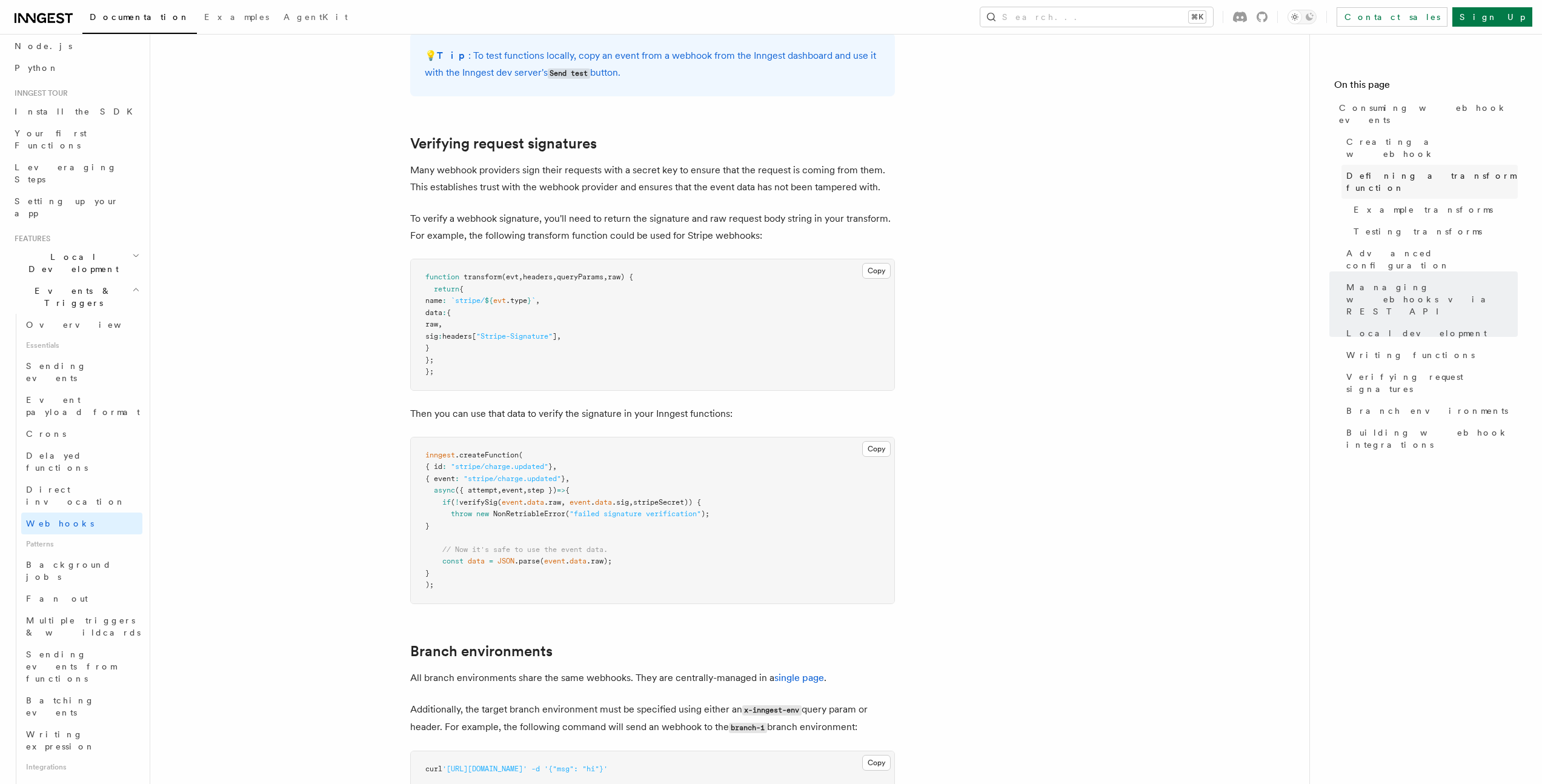
click at [1390, 169] on span "Defining a transform function" at bounding box center [1431, 181] width 172 height 24
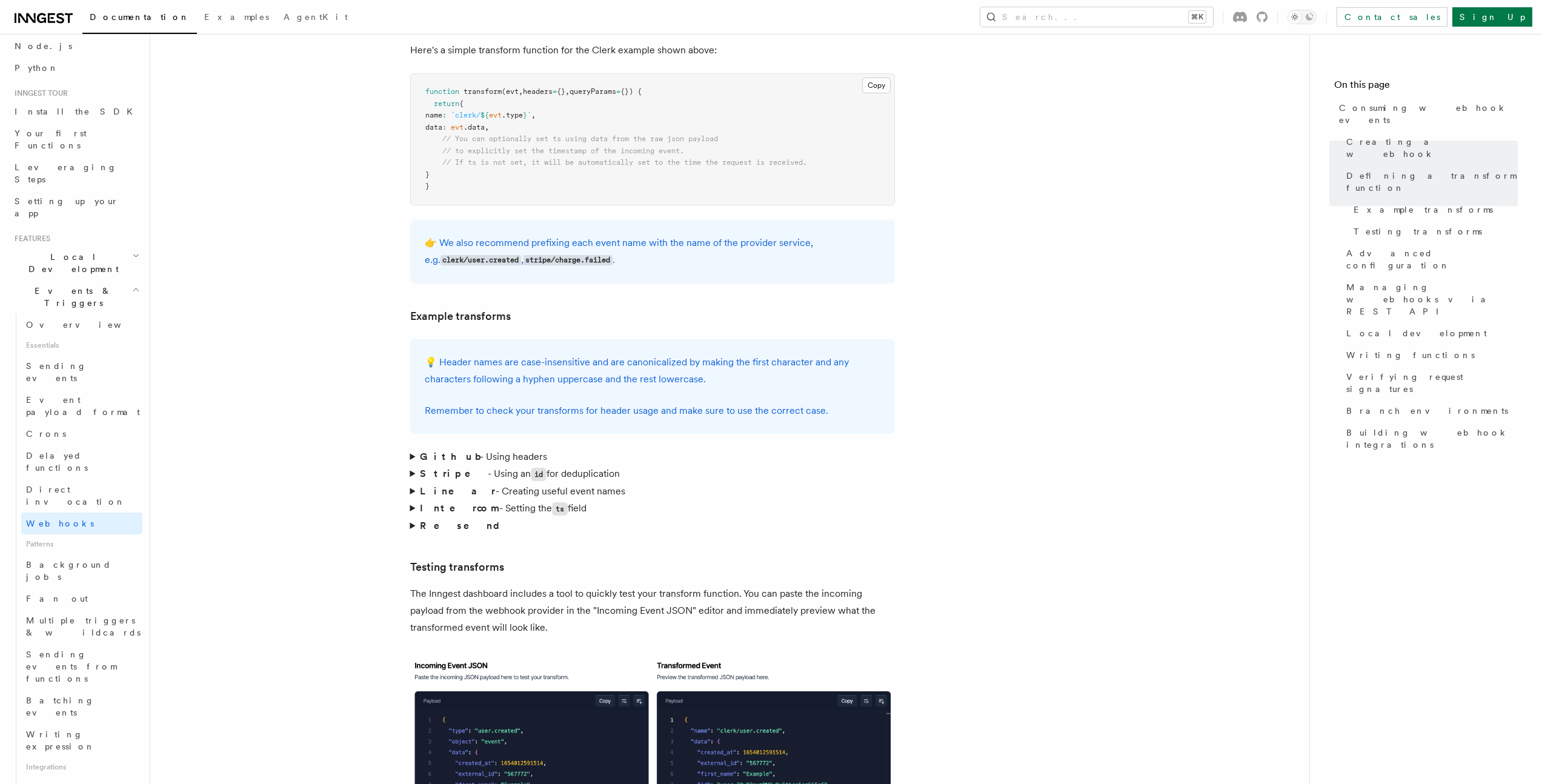
scroll to position [1576, 0]
click at [413, 449] on summary "Github - Using headers" at bounding box center [653, 458] width 485 height 17
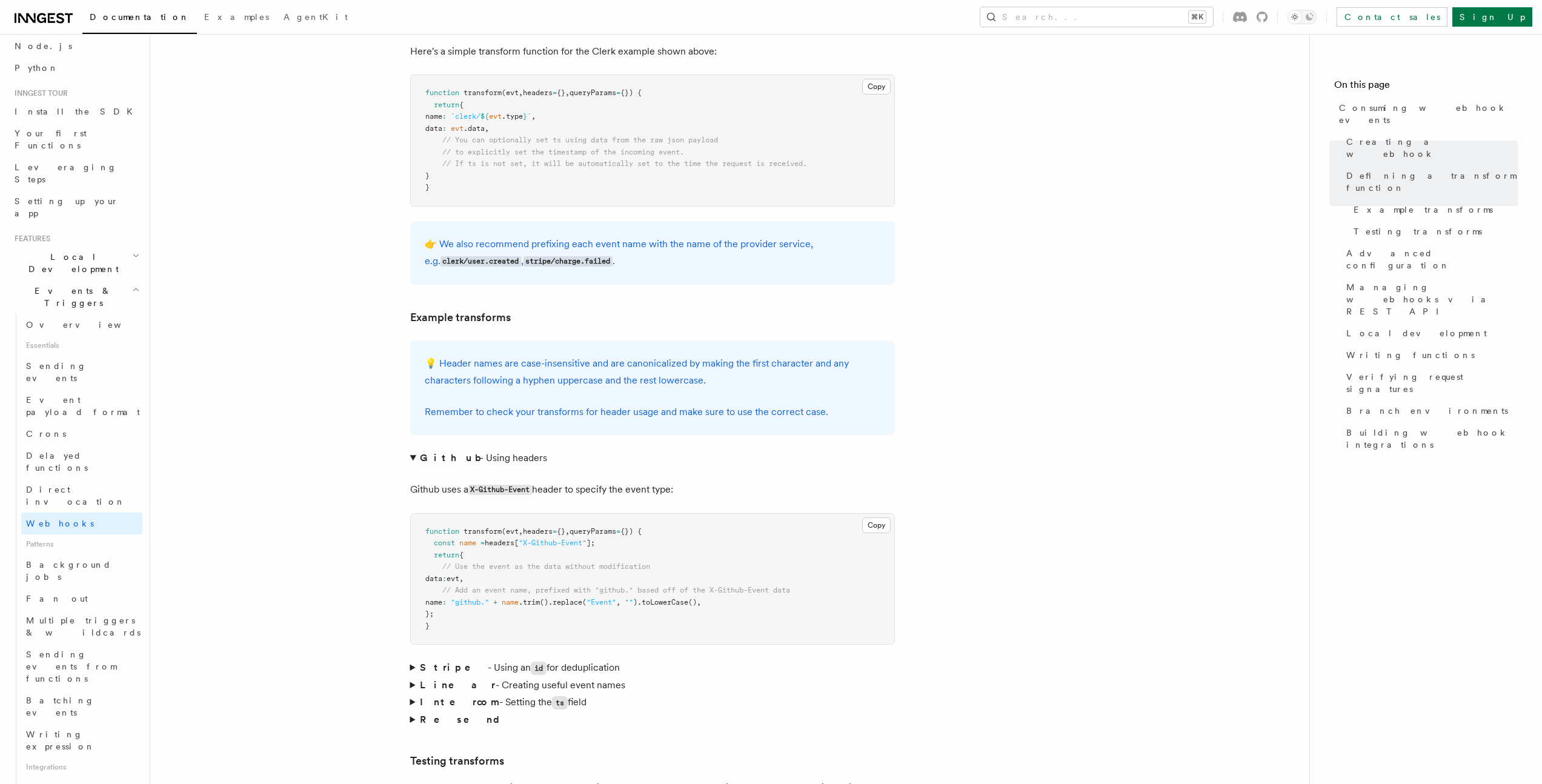
click at [412, 659] on summary "Stripe - Using an id for deduplication" at bounding box center [653, 667] width 485 height 17
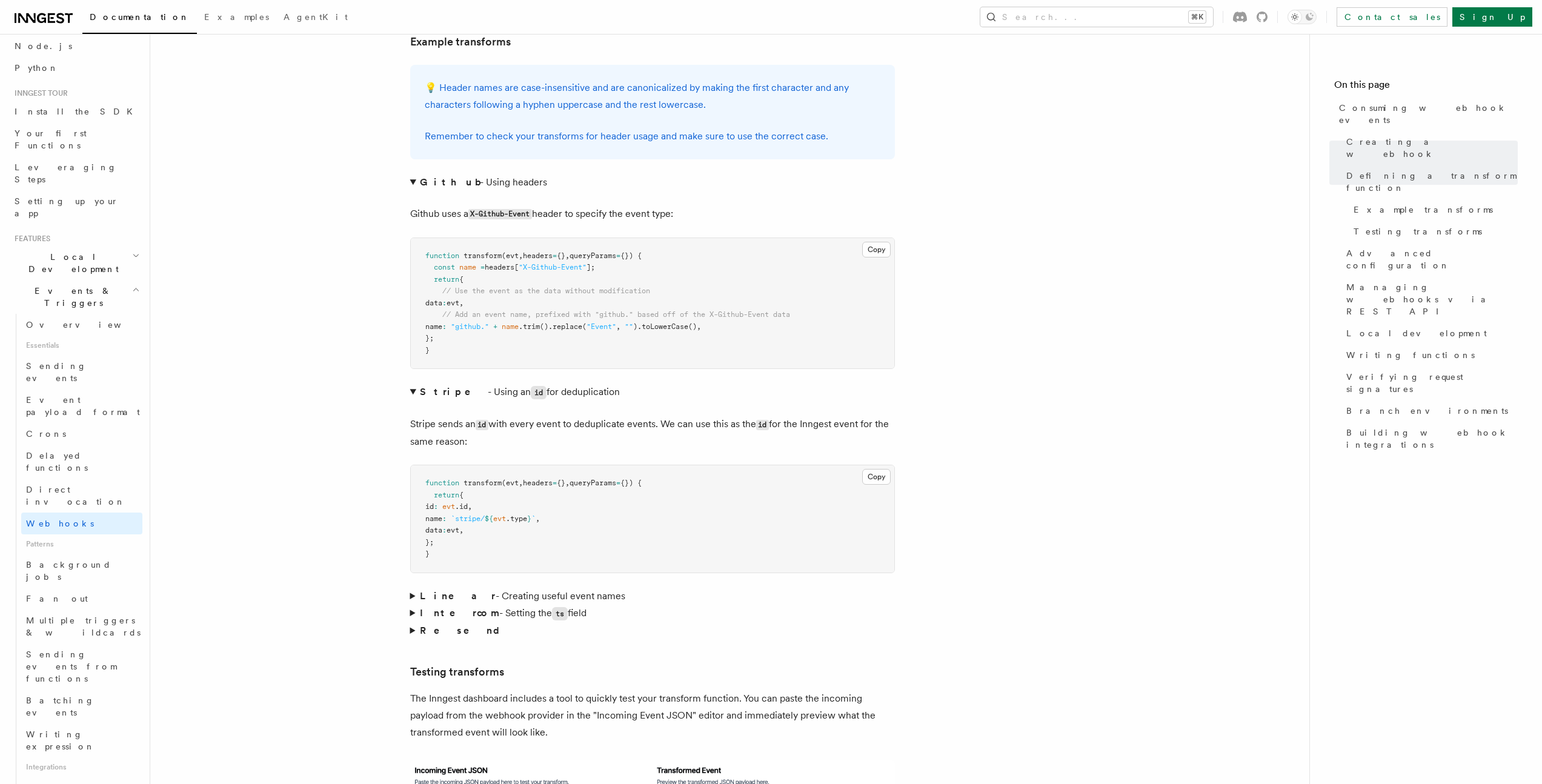
scroll to position [1865, 0]
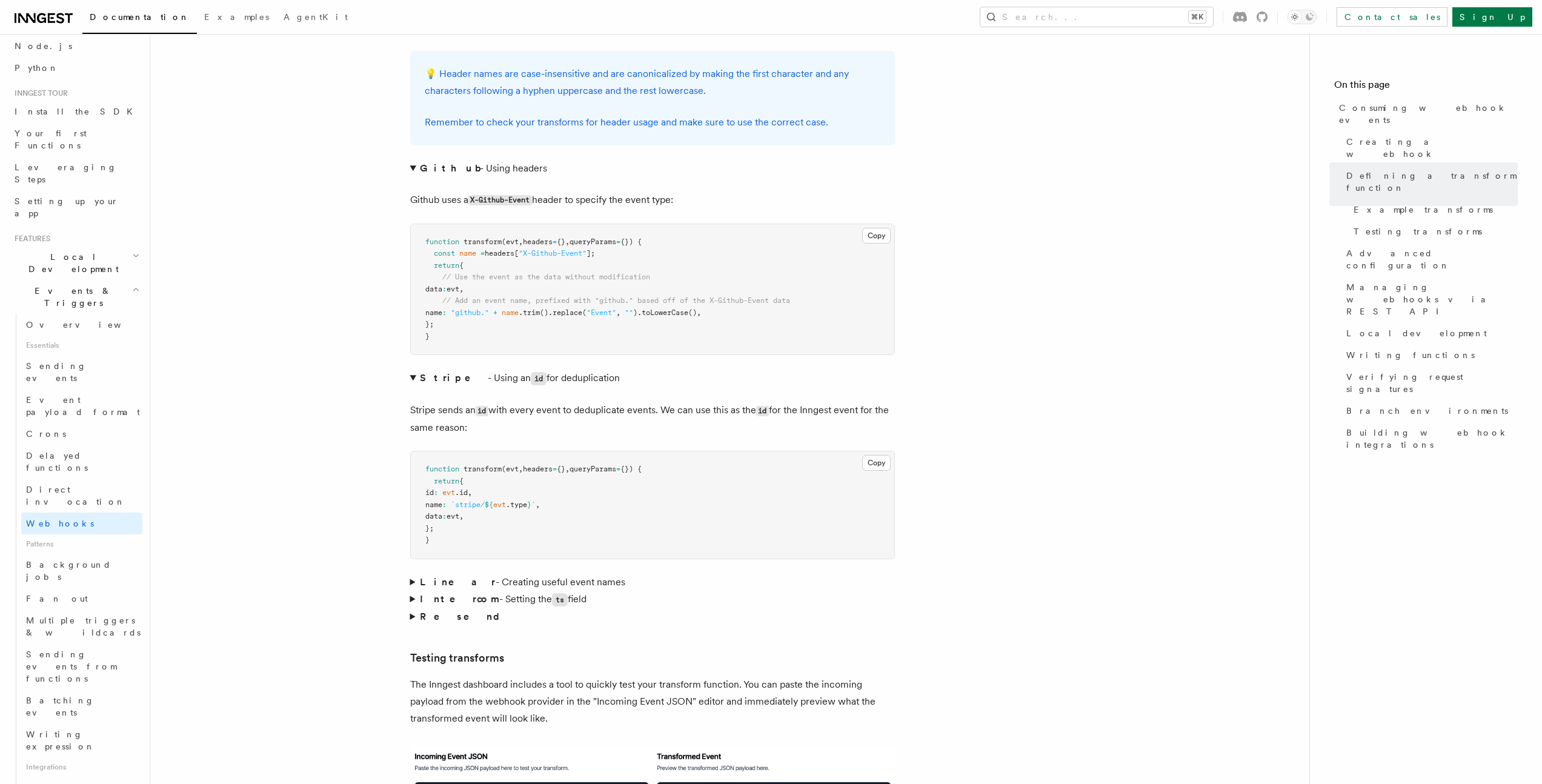
click at [410, 573] on summary "Linear - Creating useful event names" at bounding box center [653, 582] width 485 height 17
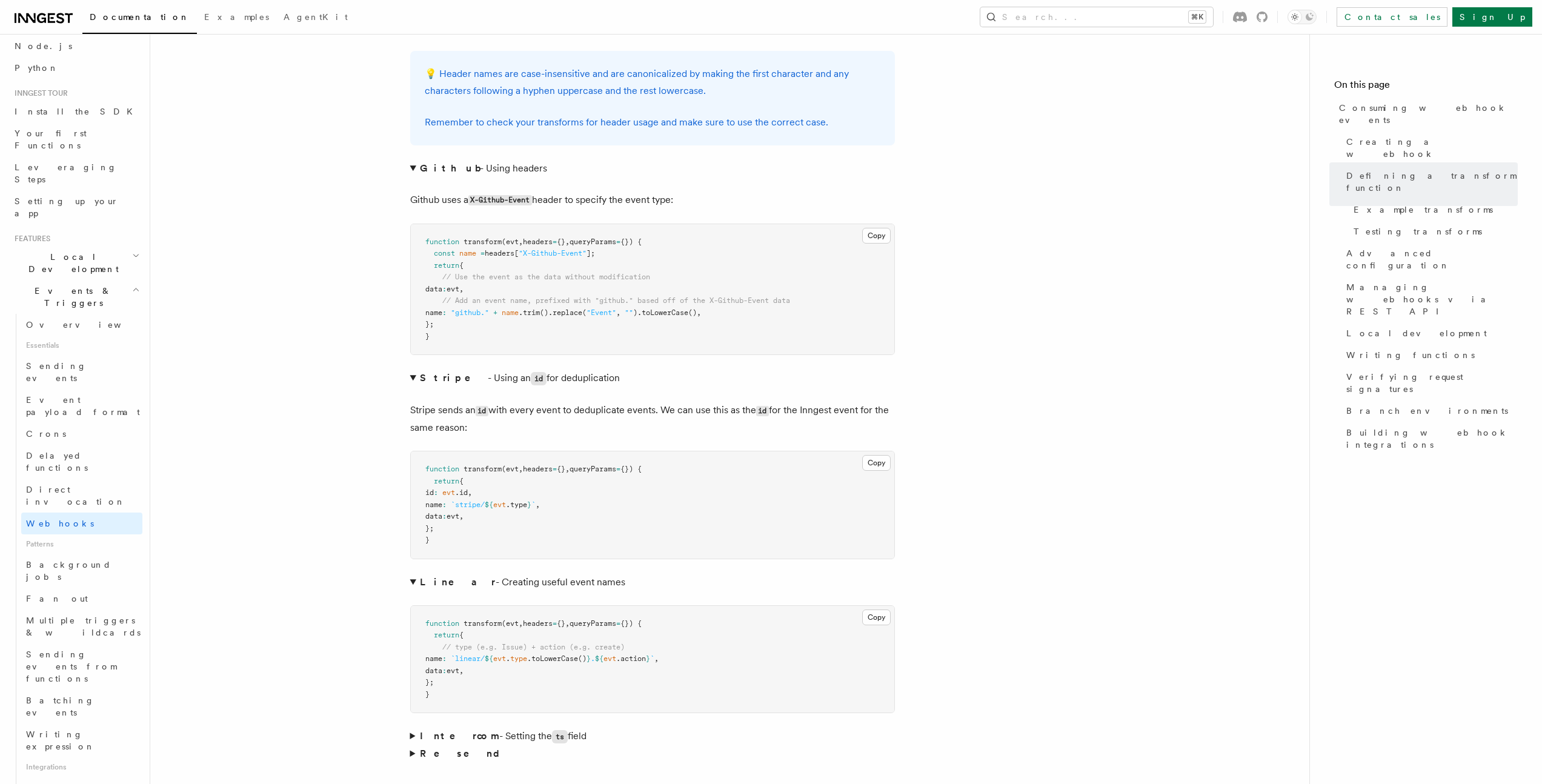
click at [411, 573] on summary "Linear - Creating useful event names" at bounding box center [653, 582] width 485 height 17
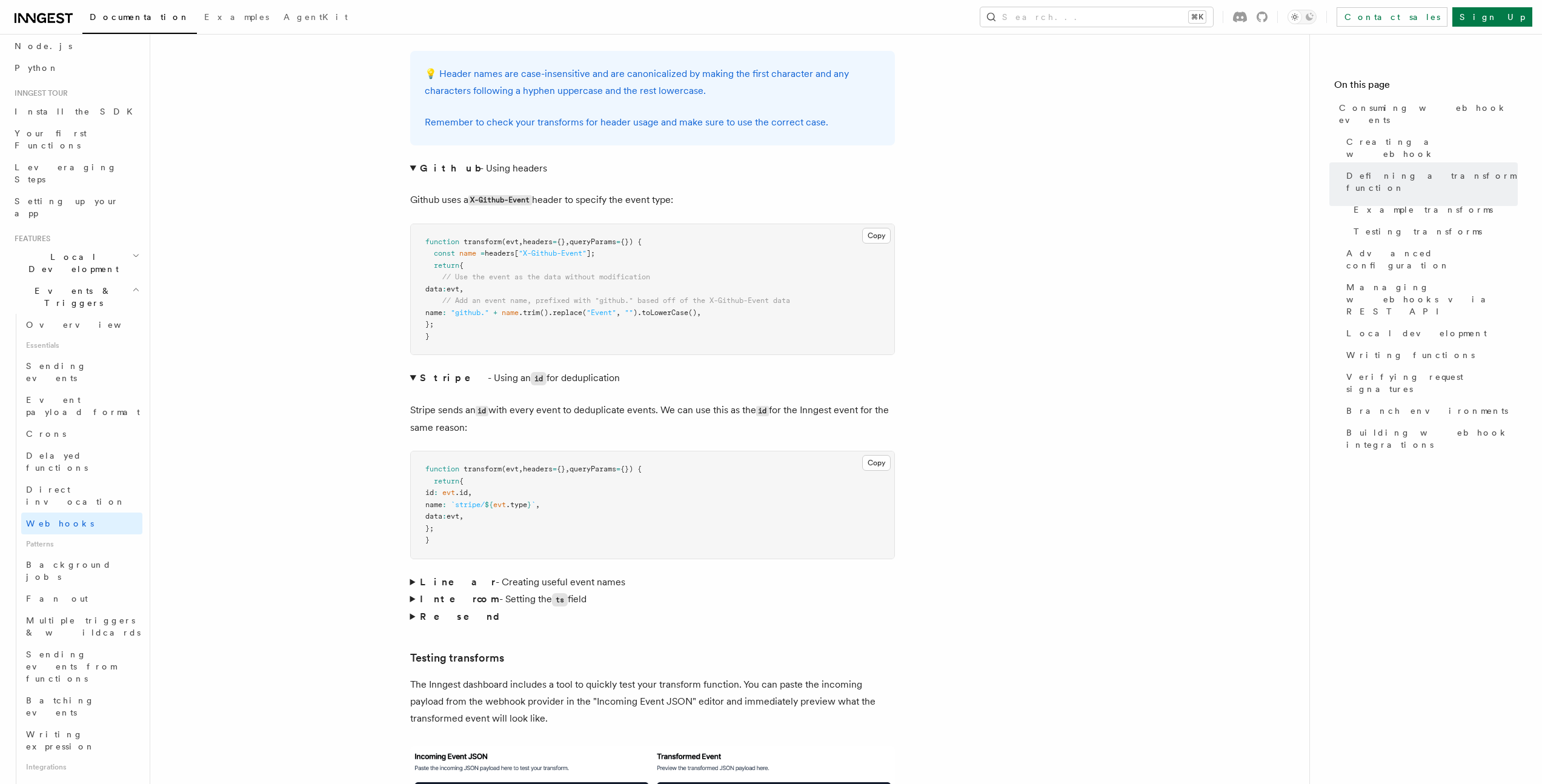
click at [413, 573] on summary "Linear - Creating useful event names" at bounding box center [653, 582] width 485 height 17
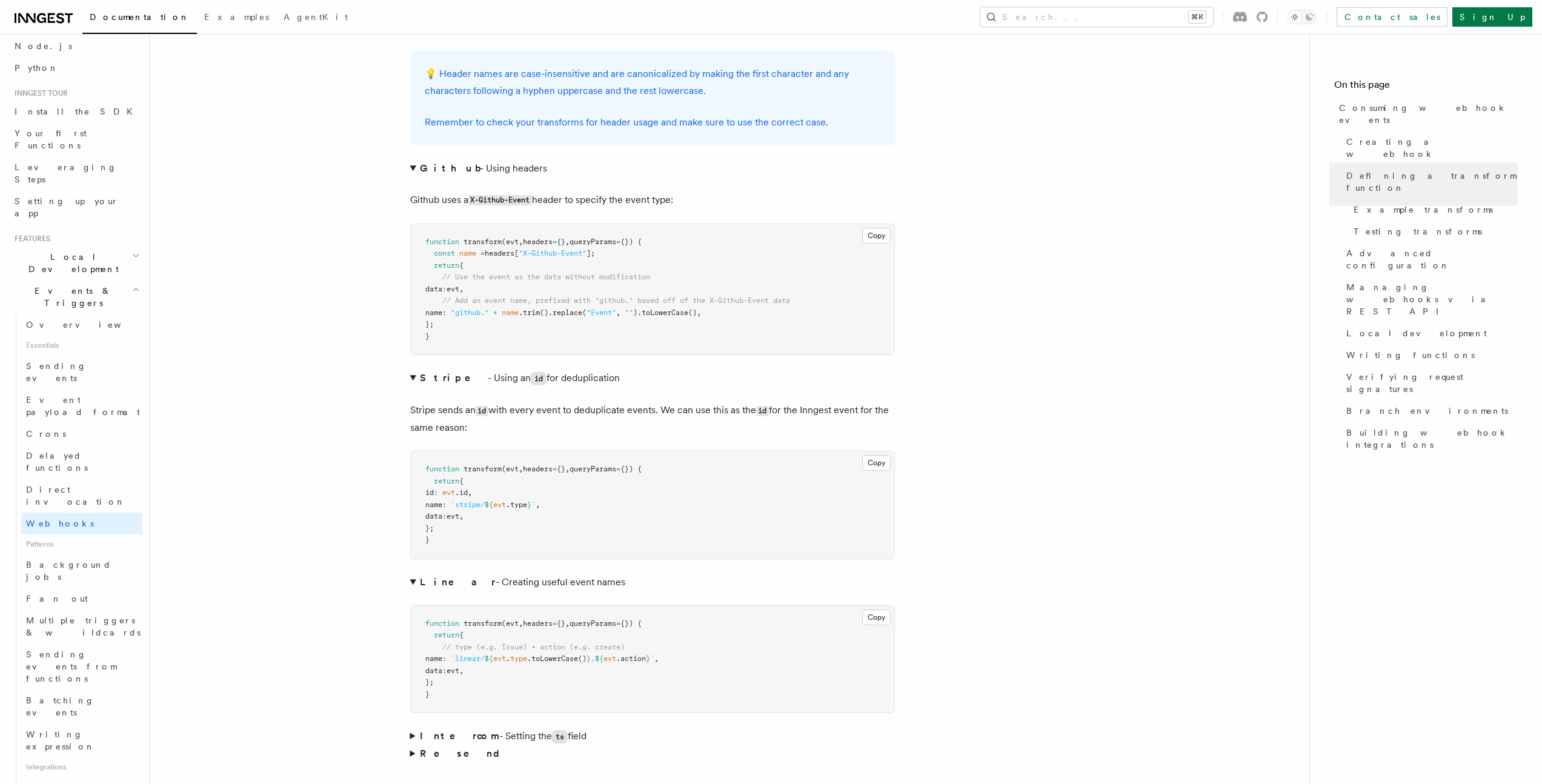
click at [411, 573] on summary "Linear - Creating useful event names" at bounding box center [653, 582] width 485 height 17
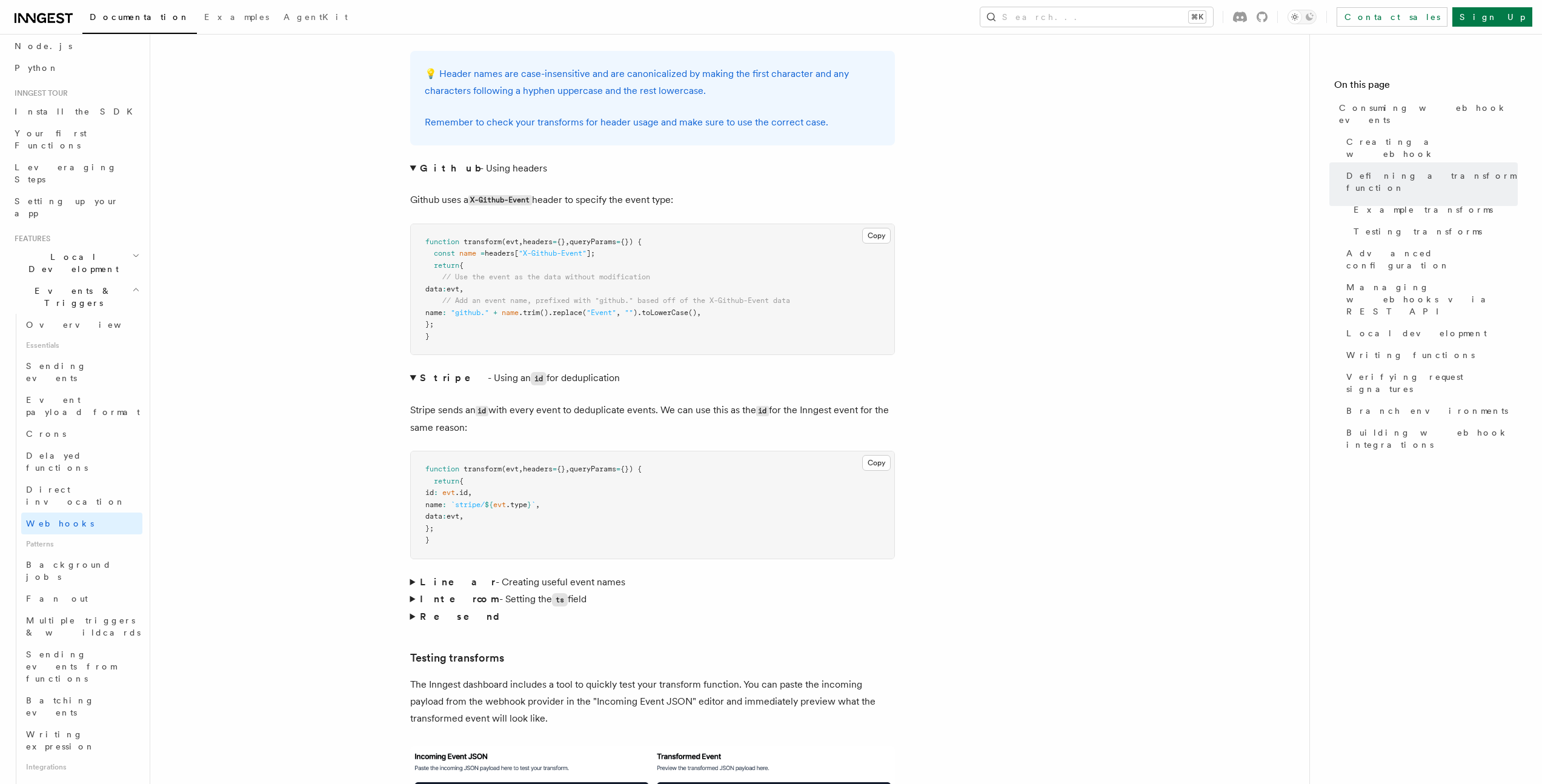
click at [413, 573] on summary "Linear - Creating useful event names" at bounding box center [653, 582] width 485 height 17
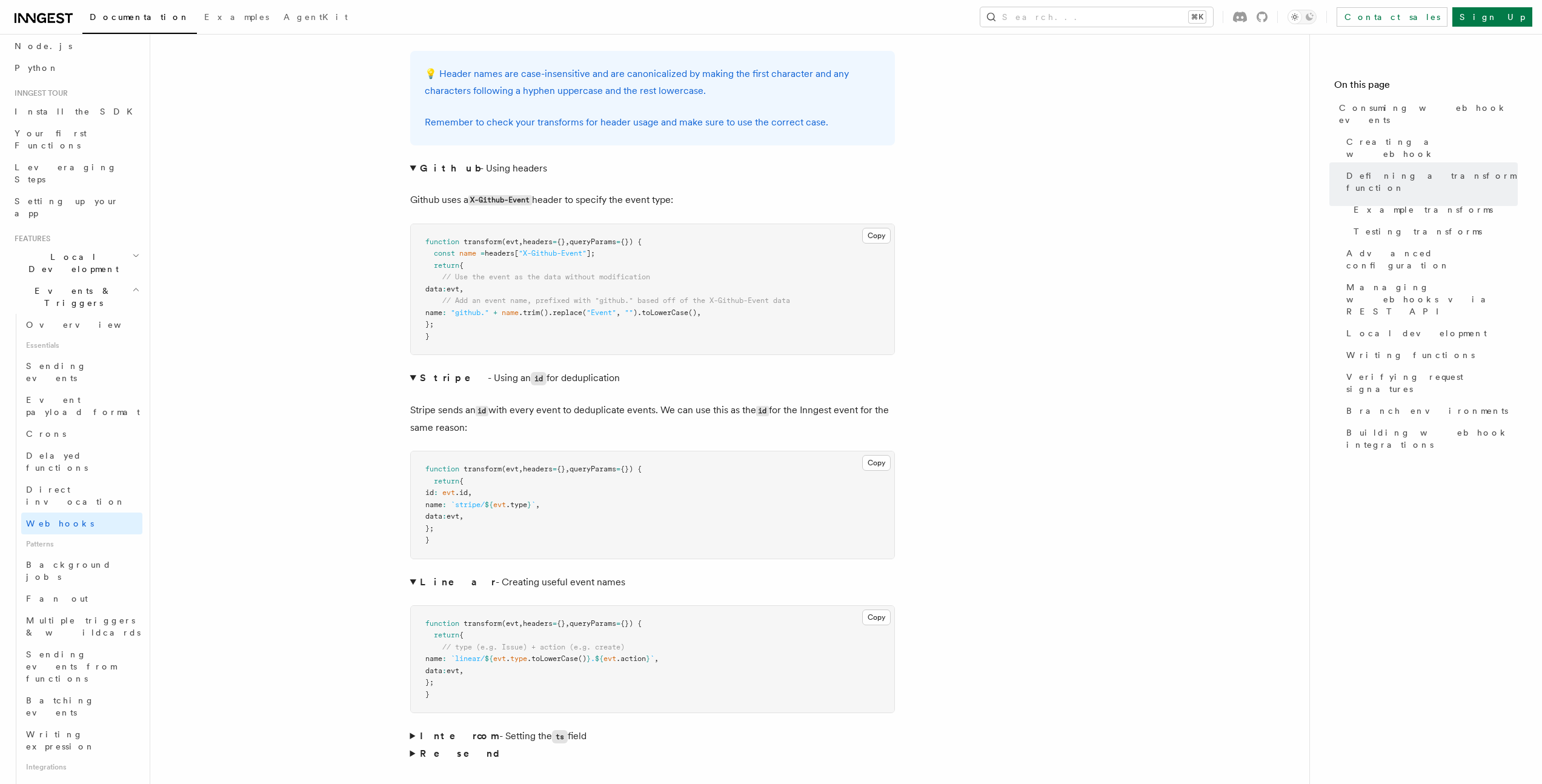
click at [411, 573] on summary "Linear - Creating useful event names" at bounding box center [653, 582] width 485 height 17
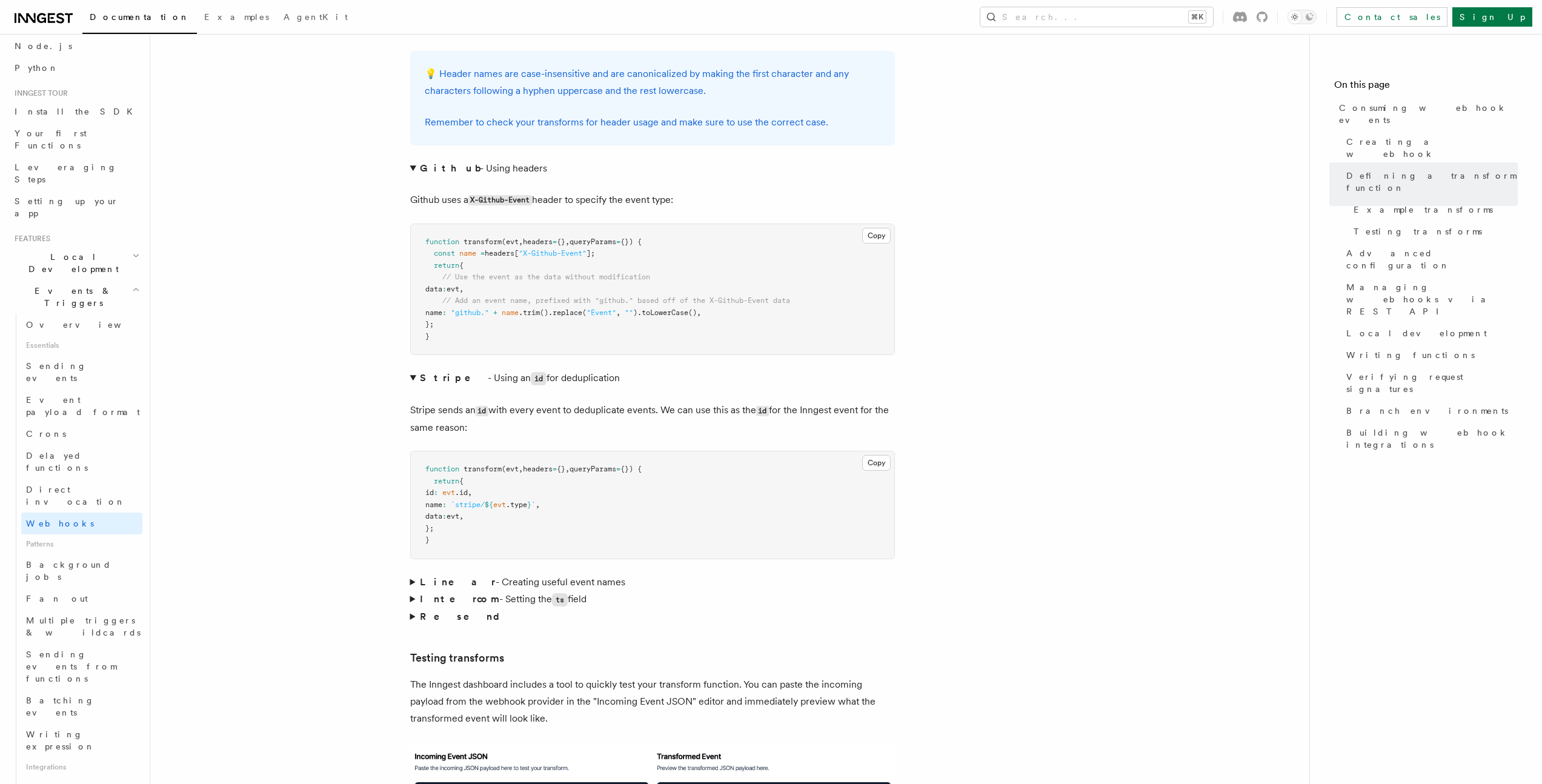
click at [411, 590] on summary "Intercom - Setting the ts field" at bounding box center [653, 599] width 485 height 17
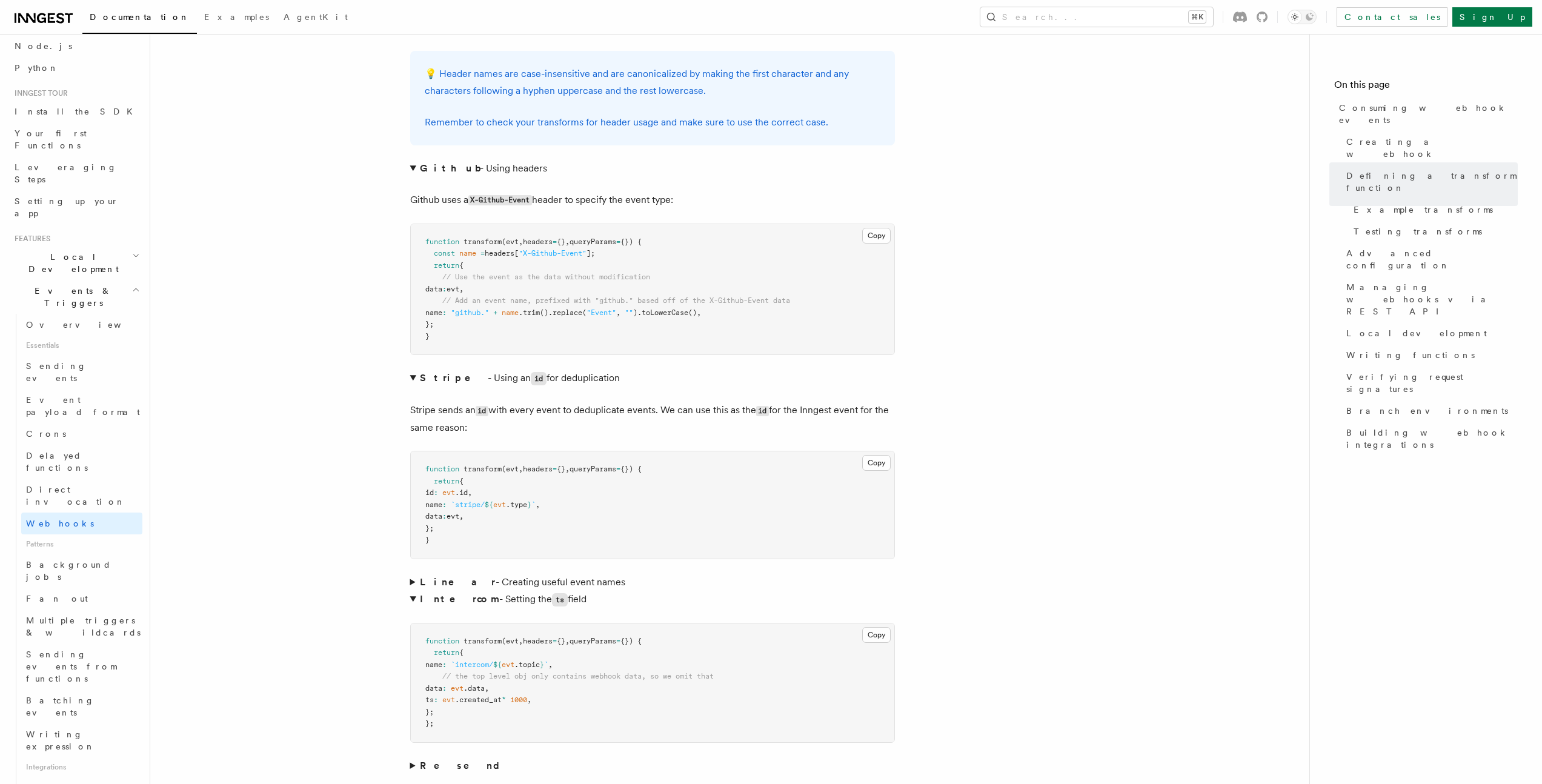
click at [413, 590] on summary "Intercom - Setting the ts field" at bounding box center [653, 599] width 485 height 17
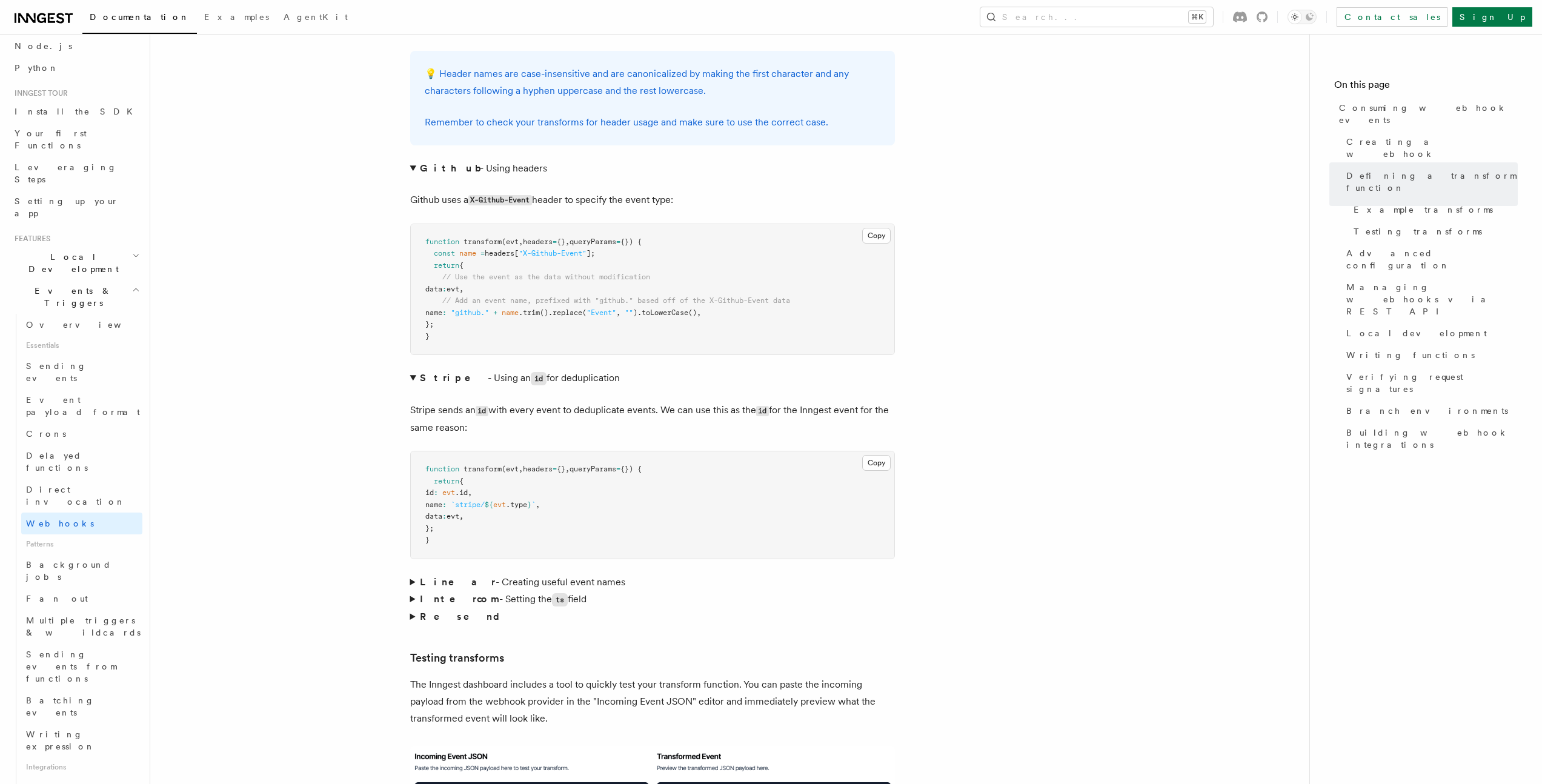
click at [410, 608] on summary "Resend" at bounding box center [653, 617] width 485 height 17
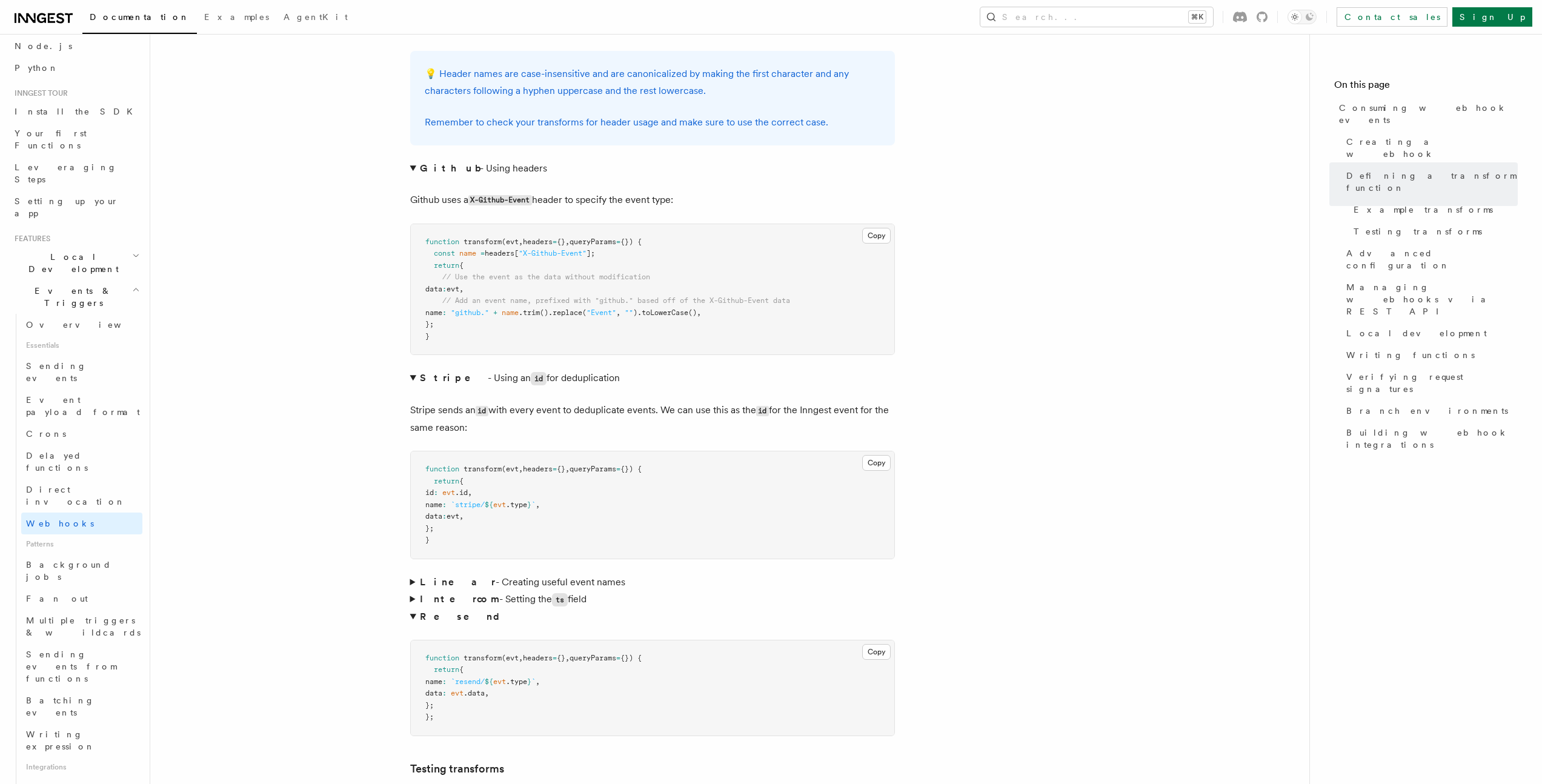
click at [420, 611] on strong "Resend" at bounding box center [464, 616] width 89 height 12
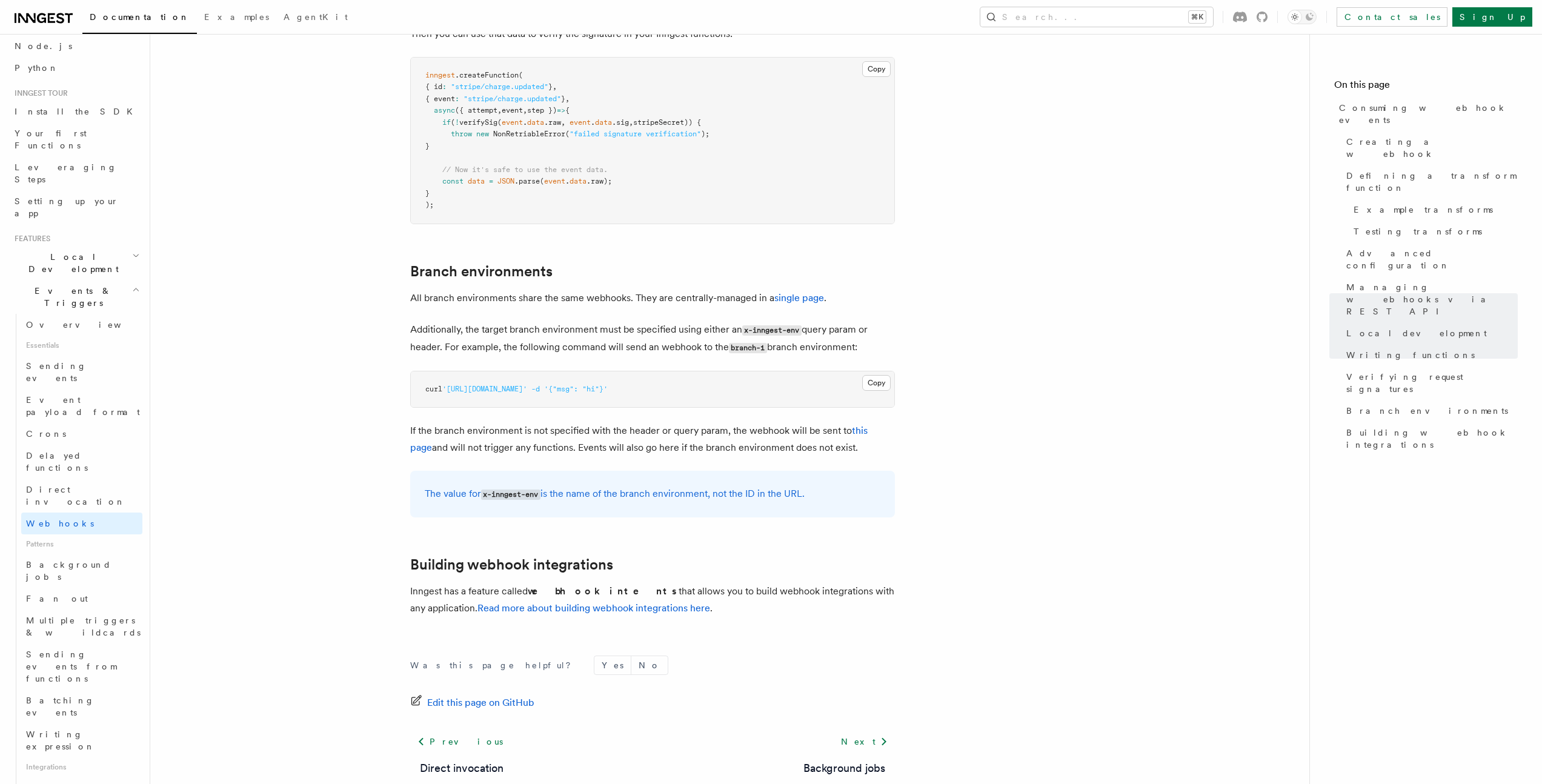
scroll to position [4245, 0]
click at [557, 600] on link "Read more about building webhook integrations here" at bounding box center [594, 605] width 233 height 12
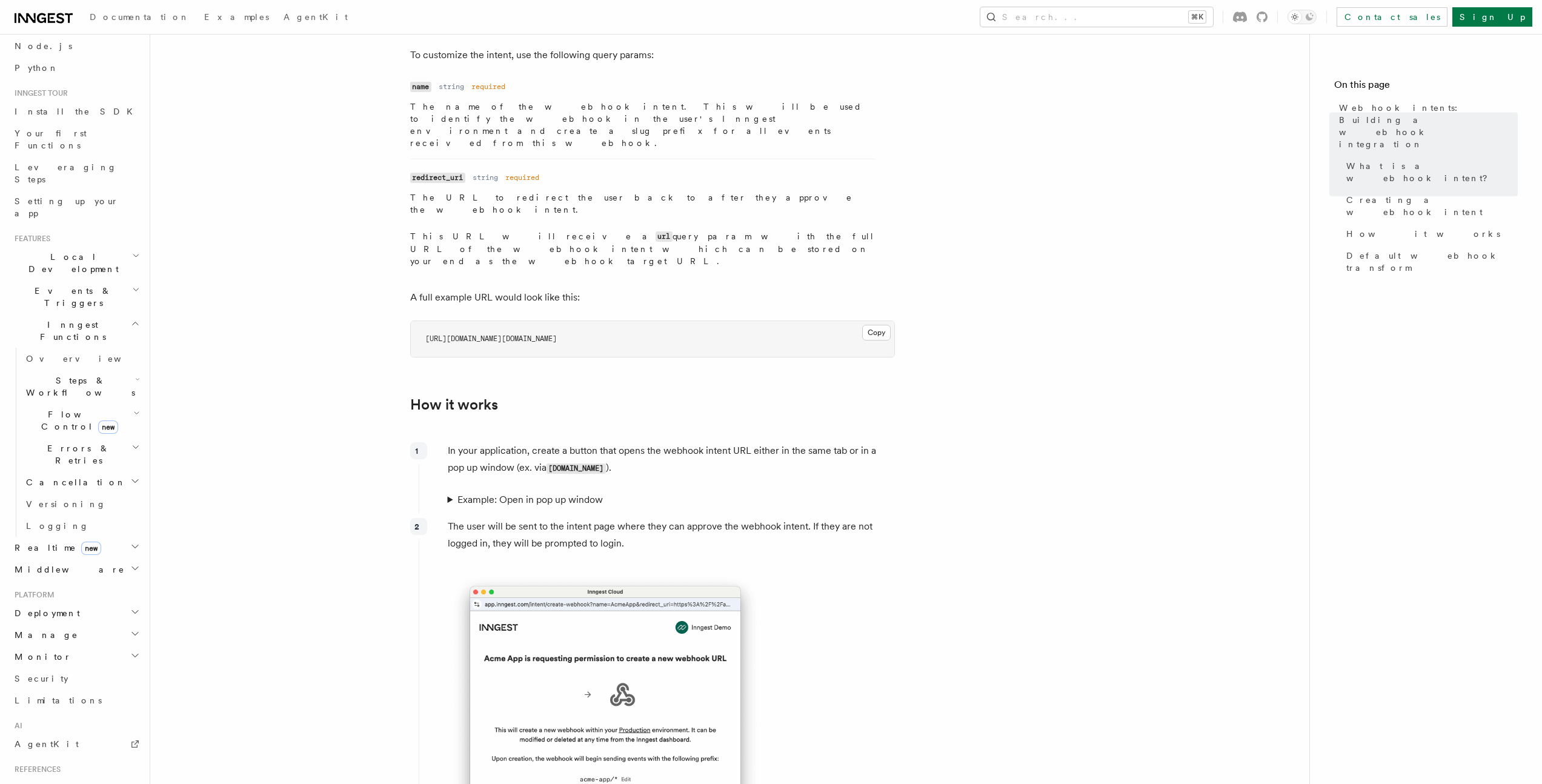
scroll to position [362, 0]
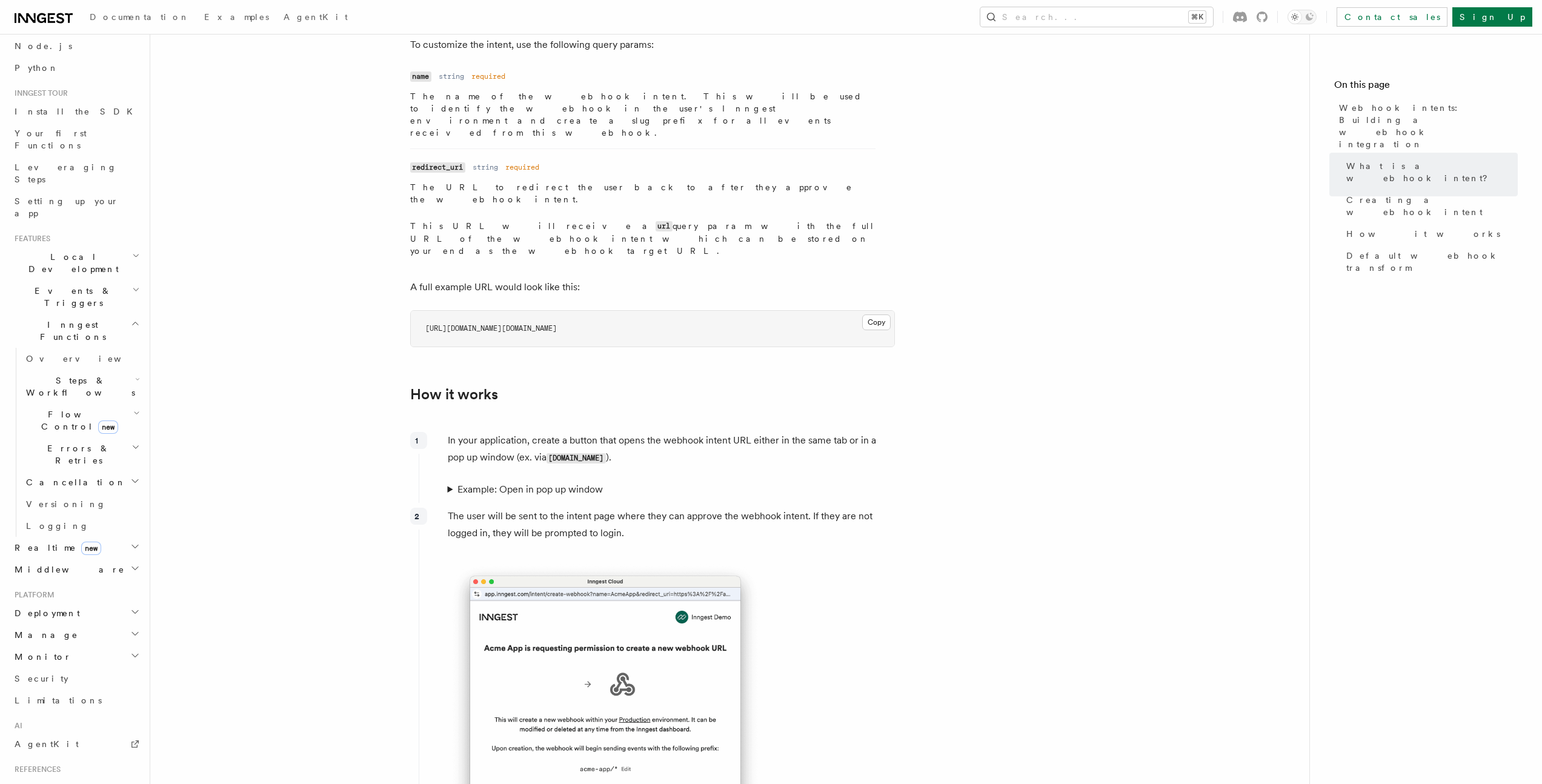
click at [542, 481] on summary "Example: Open in pop up window" at bounding box center [671, 489] width 446 height 17
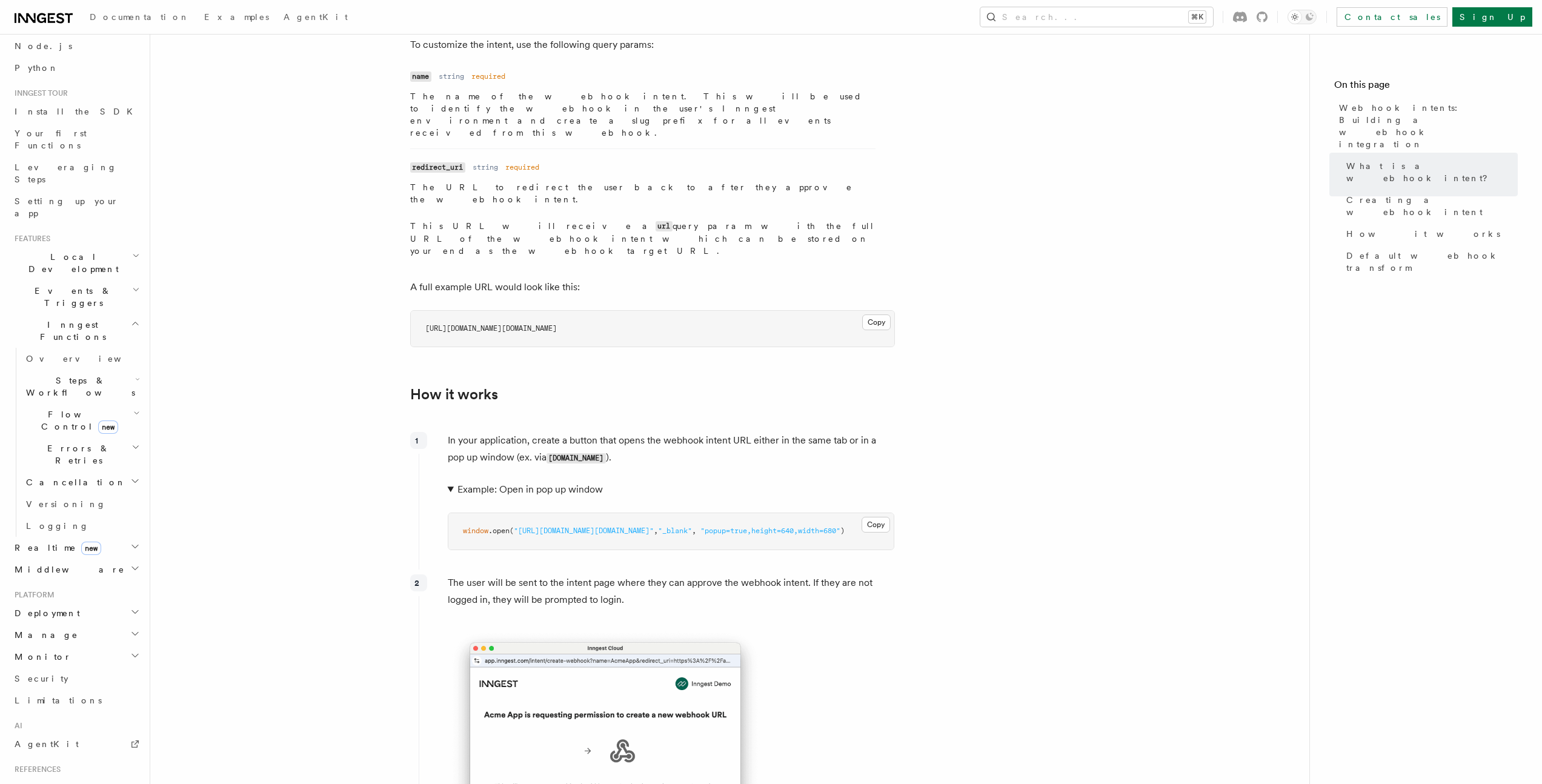
scroll to position [0, 0]
click at [489, 481] on summary "Example: Open in pop up window" at bounding box center [671, 489] width 446 height 17
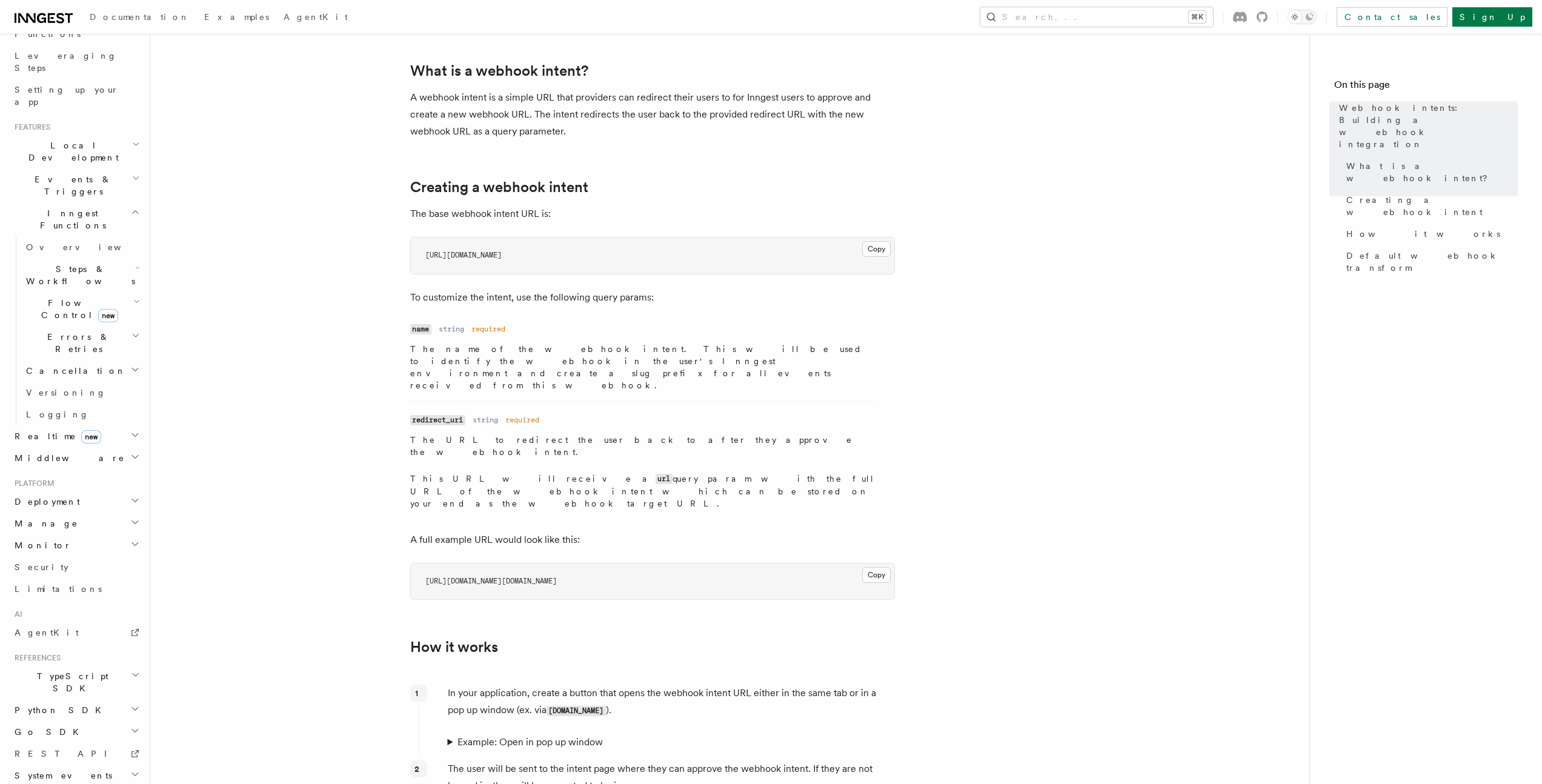
scroll to position [162, 0]
click at [61, 744] on h2 "Go SDK" at bounding box center [75, 755] width 133 height 22
click at [62, 772] on span "Reference" at bounding box center [60, 777] width 68 height 9
click at [55, 693] on span "TypeScript SDK" at bounding box center [70, 705] width 121 height 24
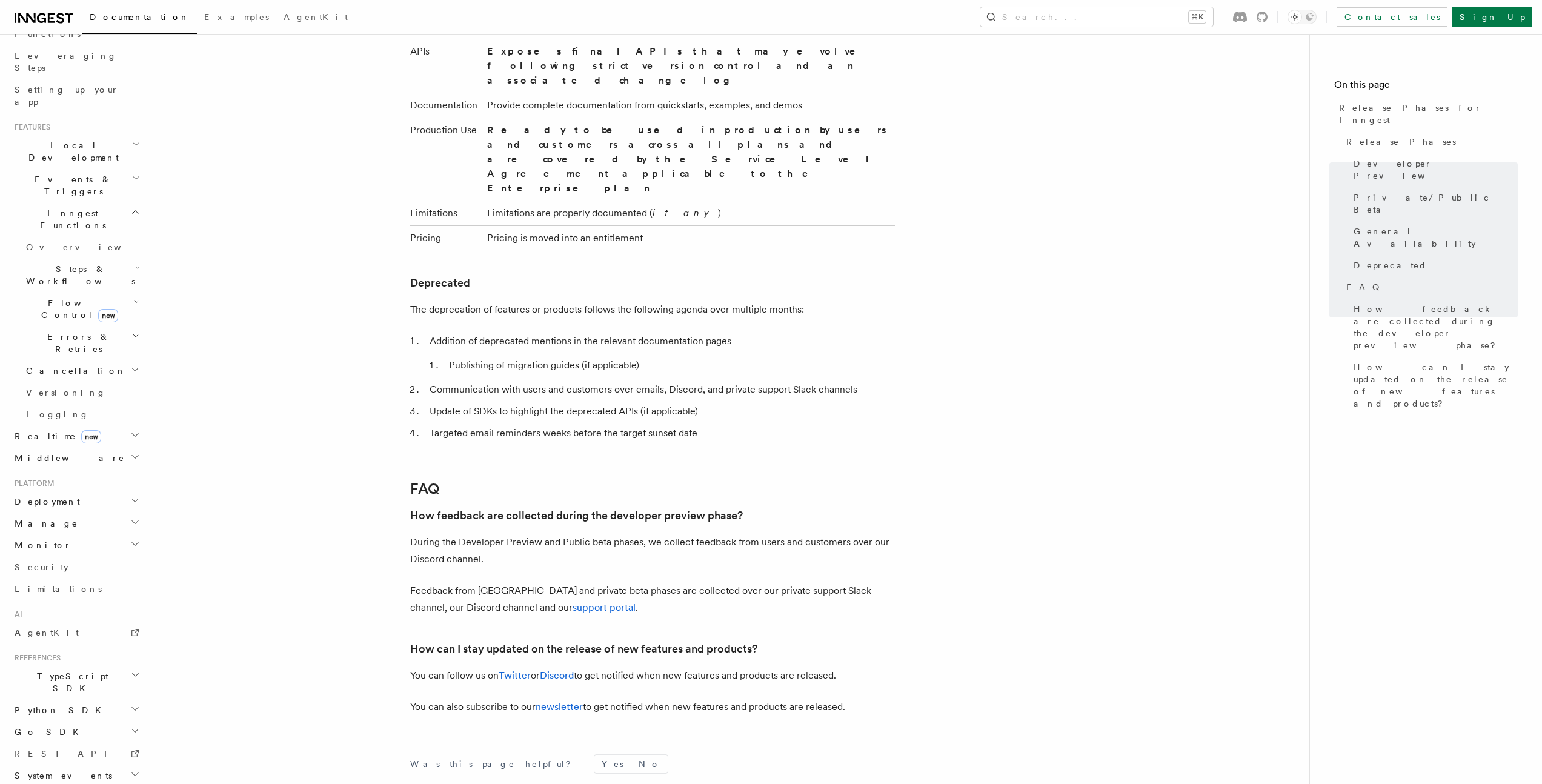
scroll to position [1944, 0]
